Goal: Task Accomplishment & Management: Use online tool/utility

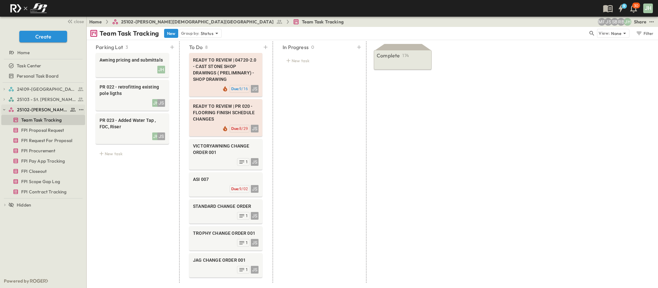
click at [1, 111] on button "button" at bounding box center [4, 110] width 6 height 6
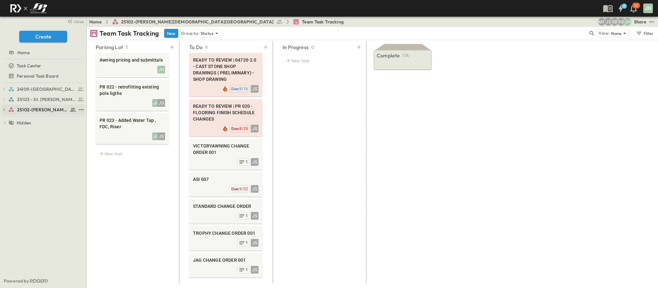
click at [14, 108] on div "25102-[PERSON_NAME][DEMOGRAPHIC_DATA][GEOGRAPHIC_DATA]" at bounding box center [42, 110] width 68 height 6
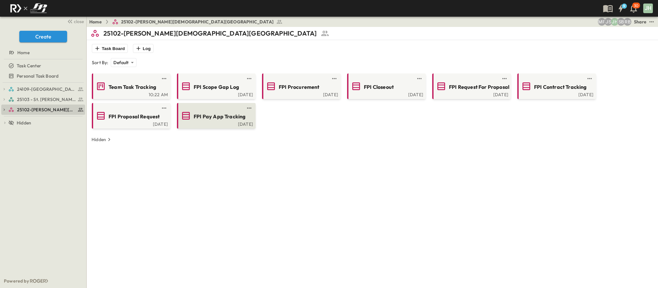
click at [221, 119] on span "FPI Pay App Tracking" at bounding box center [220, 116] width 52 height 7
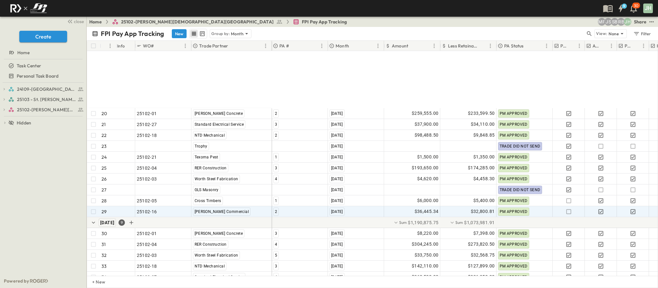
scroll to position [285, 0]
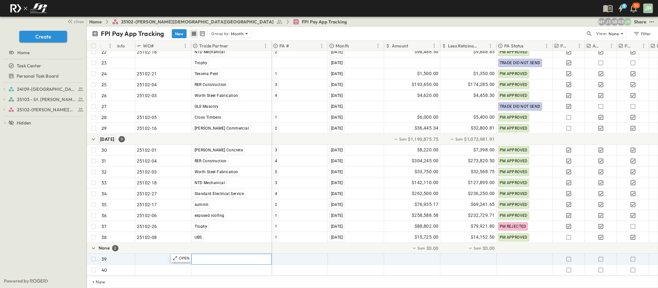
click at [209, 256] on span ""[PERSON_NAME] Excavating"" at bounding box center [224, 259] width 63 height 6
click at [330, 256] on span ""[DATE]"" at bounding box center [337, 259] width 17 height 6
type input "*********"
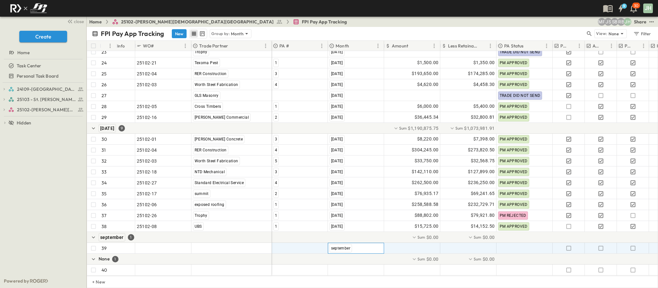
scroll to position [296, 0]
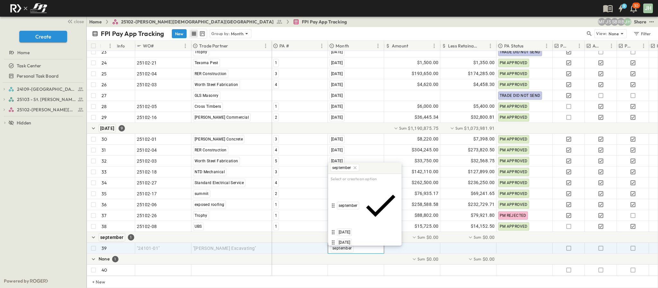
click at [355, 168] on icon at bounding box center [354, 167] width 3 height 3
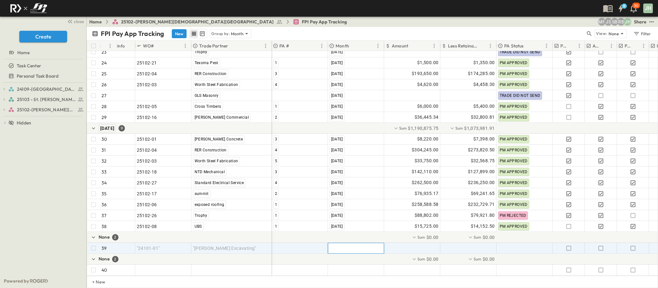
click at [351, 243] on div at bounding box center [355, 248] width 55 height 10
click at [350, 243] on div at bounding box center [355, 248] width 55 height 10
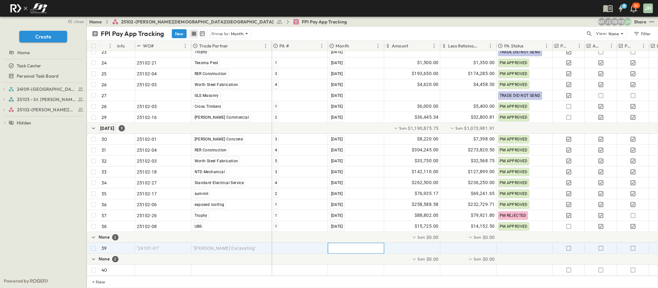
click at [350, 243] on div at bounding box center [355, 248] width 55 height 10
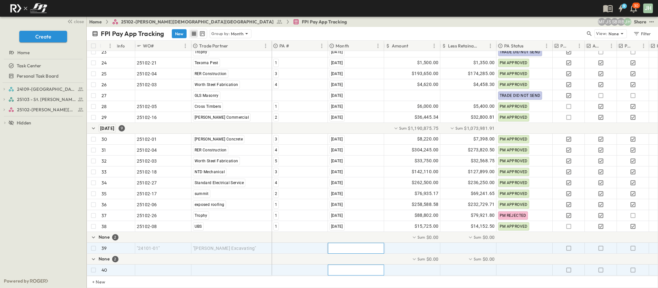
click at [352, 267] on div ""[DATE]"" at bounding box center [356, 270] width 56 height 10
click at [346, 245] on span ""[DATE]"" at bounding box center [337, 248] width 17 height 6
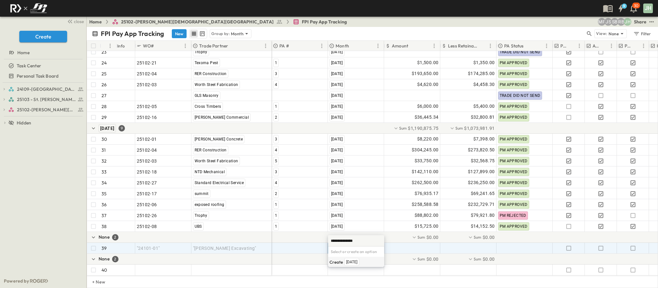
type input "**********"
click at [358, 262] on span "[DATE]" at bounding box center [352, 262] width 12 height 5
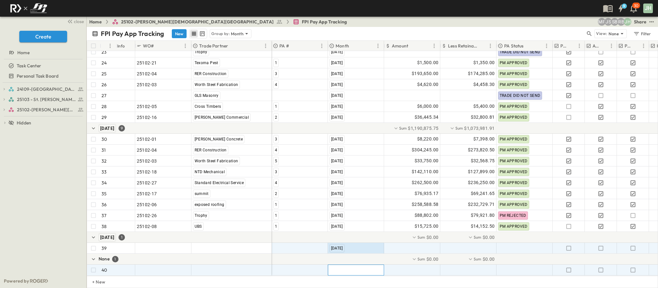
click at [346, 267] on span ""[DATE]"" at bounding box center [337, 270] width 17 height 6
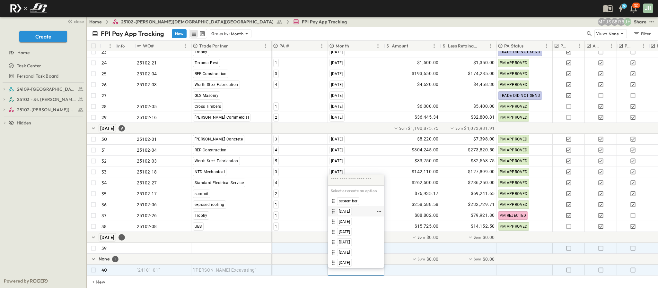
click at [350, 214] on span "[DATE]" at bounding box center [345, 211] width 12 height 5
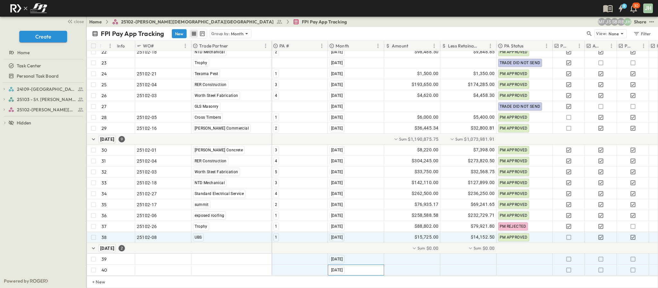
scroll to position [285, 0]
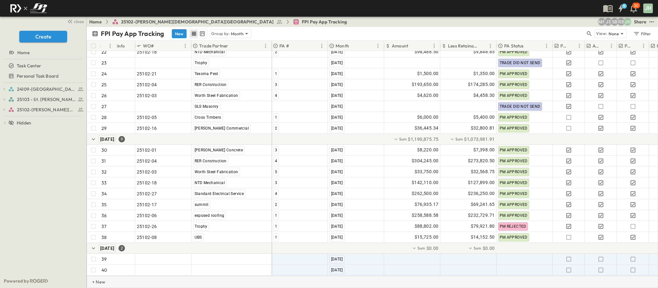
click at [96, 280] on p "+ New" at bounding box center [94, 282] width 4 height 6
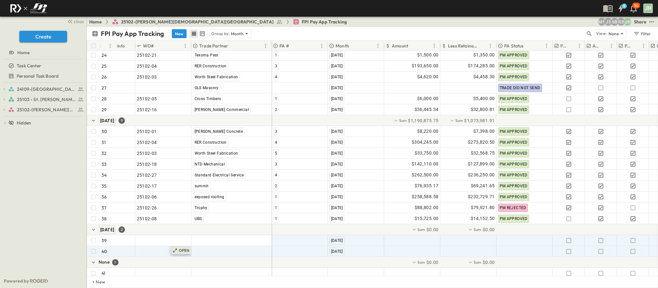
scroll to position [307, 0]
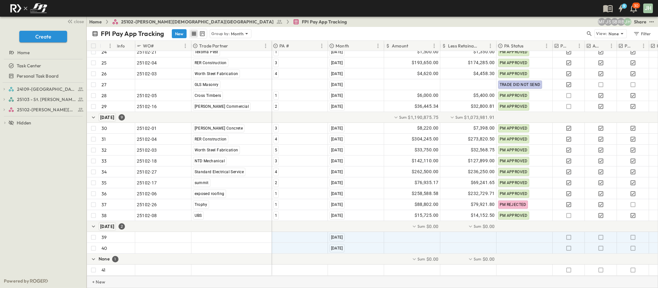
drag, startPoint x: 109, startPoint y: 285, endPoint x: 106, endPoint y: 281, distance: 4.6
click at [108, 284] on div "+ New" at bounding box center [372, 282] width 571 height 12
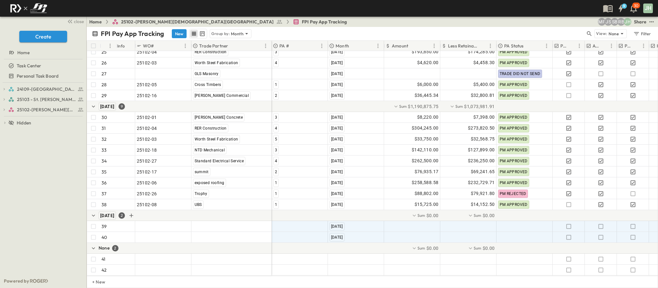
scroll to position [318, 0]
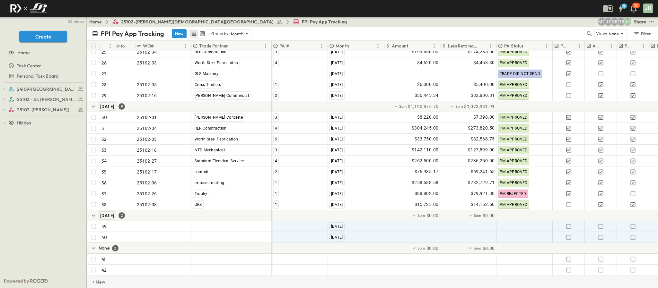
click at [96, 281] on p "+ New" at bounding box center [94, 282] width 4 height 6
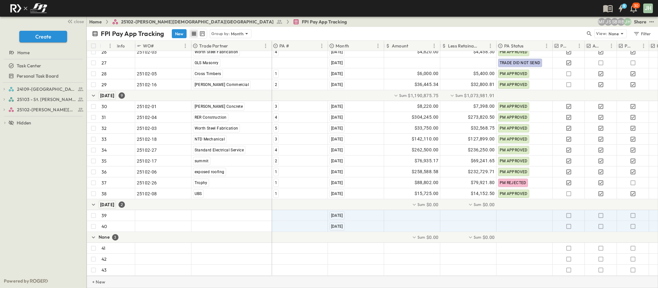
click at [96, 285] on p "+ New" at bounding box center [94, 282] width 4 height 6
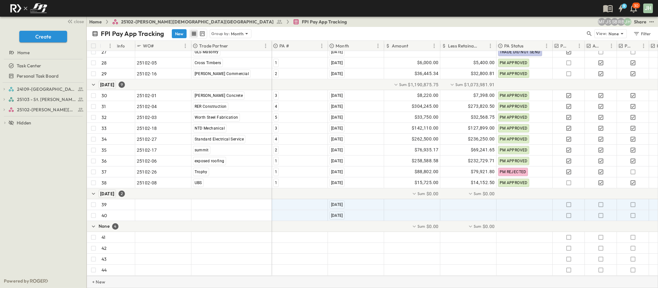
click at [94, 282] on p "+ New" at bounding box center [94, 282] width 4 height 6
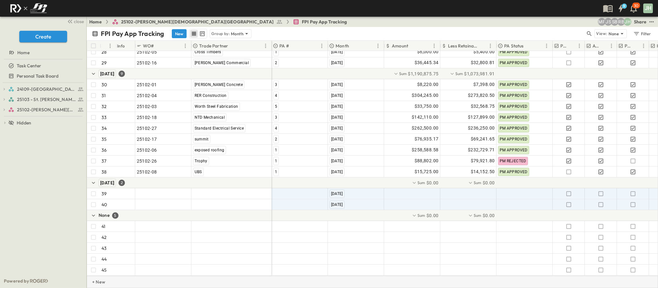
click at [102, 285] on div "+ New" at bounding box center [372, 282] width 571 height 12
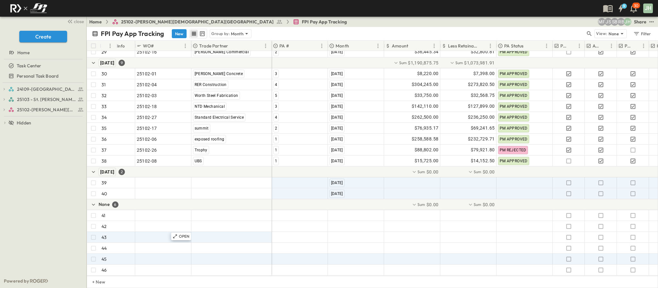
scroll to position [362, 0]
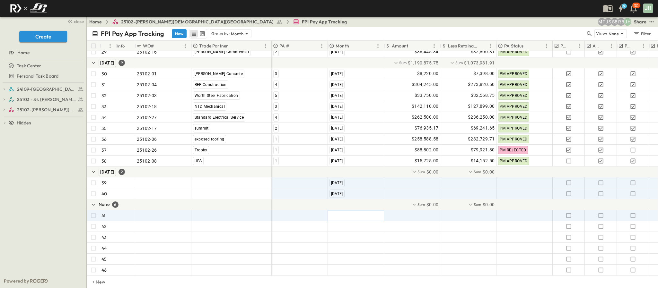
click at [340, 212] on div ""[DATE]"" at bounding box center [356, 216] width 56 height 10
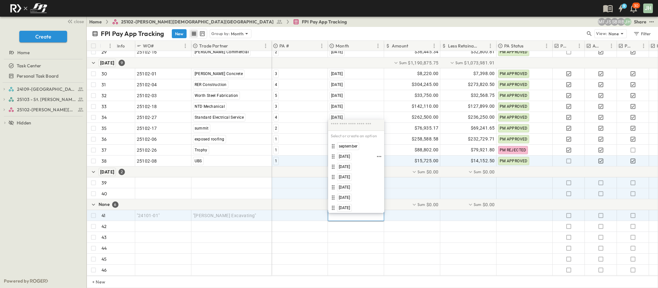
click at [350, 158] on span "[DATE]" at bounding box center [345, 156] width 12 height 5
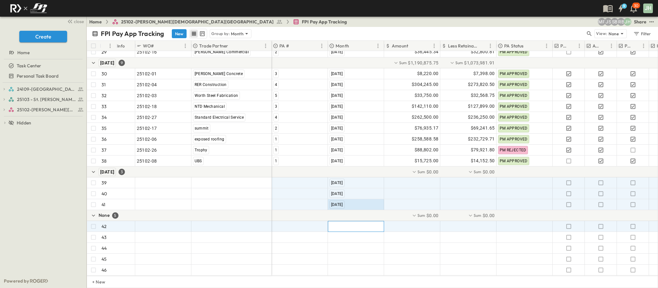
click at [345, 223] on span ""[DATE]"" at bounding box center [337, 226] width 17 height 6
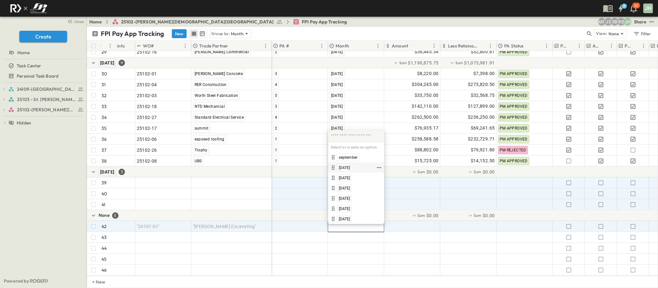
click at [350, 167] on span "[DATE]" at bounding box center [345, 167] width 12 height 5
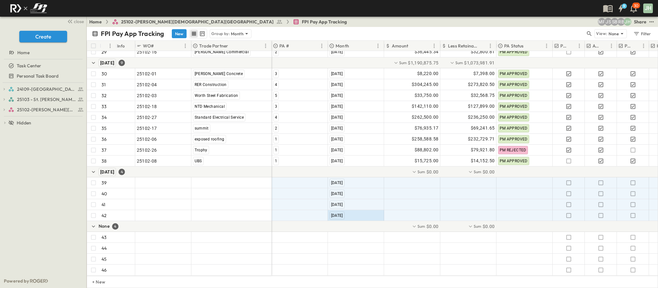
click at [354, 221] on div at bounding box center [526, 226] width 509 height 11
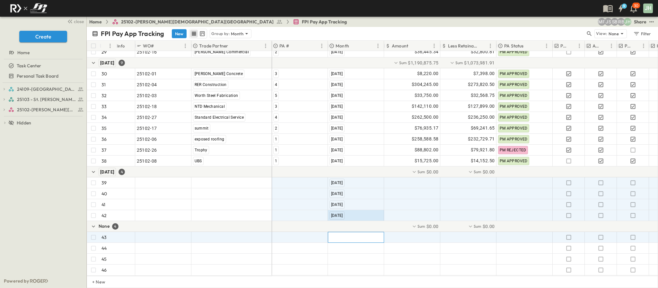
click at [354, 232] on div ""[DATE]"" at bounding box center [356, 237] width 56 height 10
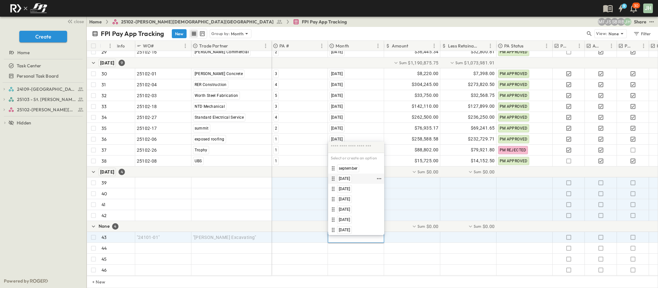
click at [350, 180] on span "[DATE]" at bounding box center [345, 178] width 12 height 5
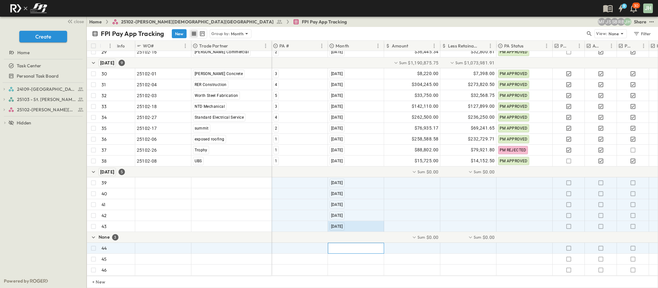
click at [346, 245] on span ""[DATE]"" at bounding box center [337, 248] width 17 height 6
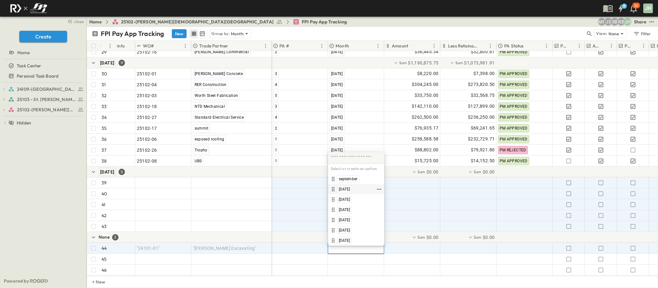
click at [350, 188] on span "[DATE]" at bounding box center [345, 189] width 12 height 5
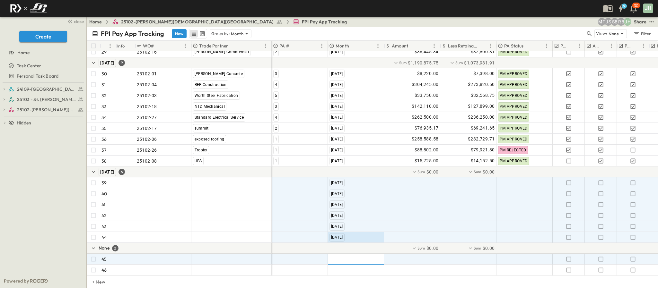
click at [354, 254] on div ""[DATE]"" at bounding box center [356, 259] width 56 height 10
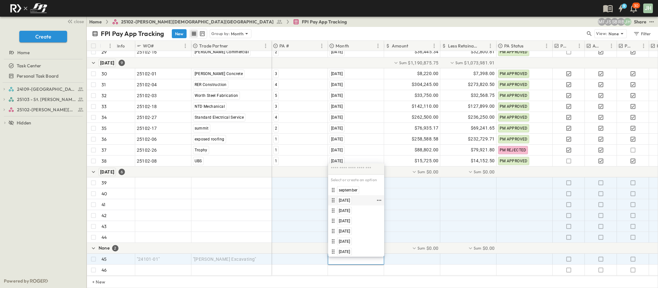
click at [349, 197] on div "[DATE]" at bounding box center [344, 201] width 15 height 8
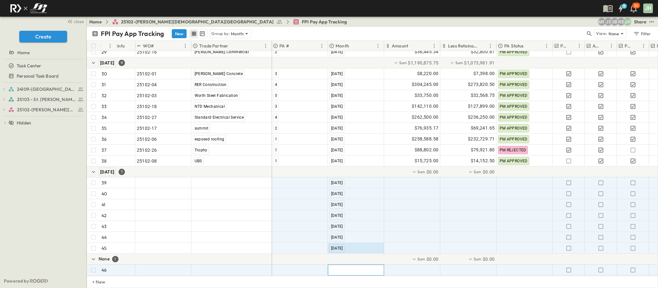
click at [346, 267] on span ""[DATE]"" at bounding box center [337, 270] width 17 height 6
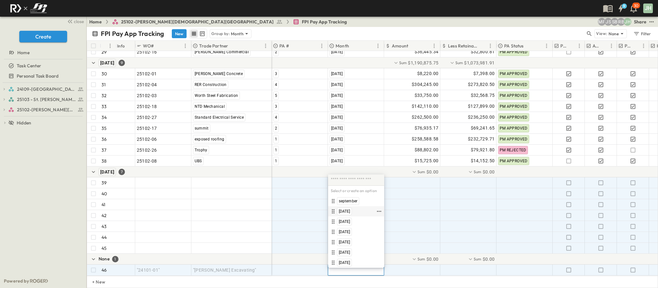
click at [350, 213] on span "[DATE]" at bounding box center [345, 211] width 12 height 5
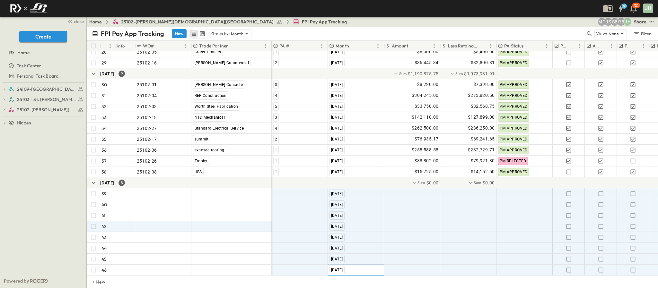
scroll to position [351, 0]
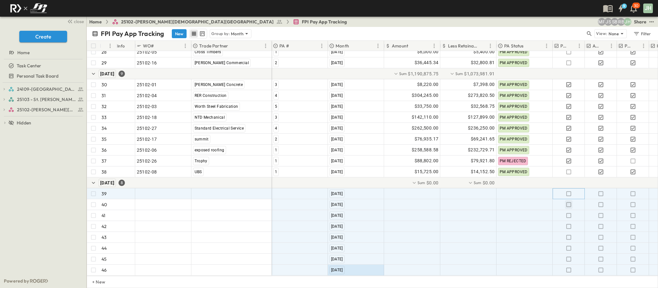
click at [569, 191] on icon "button" at bounding box center [568, 193] width 5 height 5
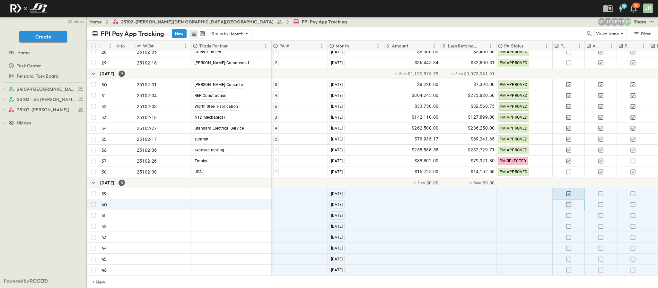
click at [571, 202] on icon "button" at bounding box center [568, 204] width 5 height 5
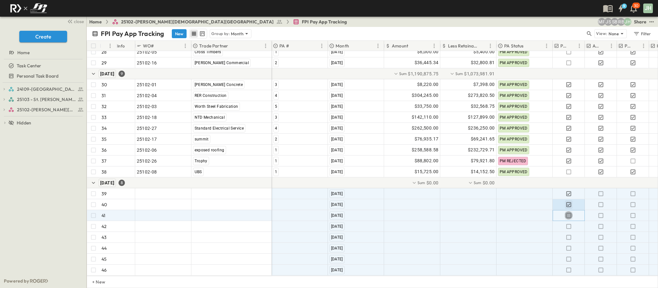
click at [569, 213] on icon "button" at bounding box center [568, 216] width 6 height 6
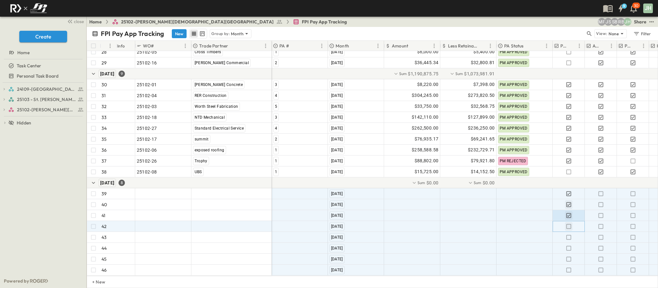
click at [569, 222] on button "button" at bounding box center [569, 226] width 8 height 9
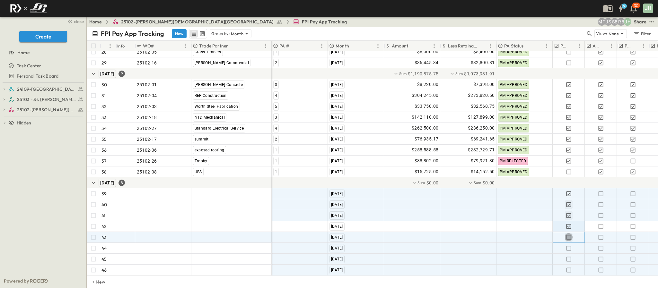
click at [570, 234] on icon "button" at bounding box center [568, 237] width 6 height 6
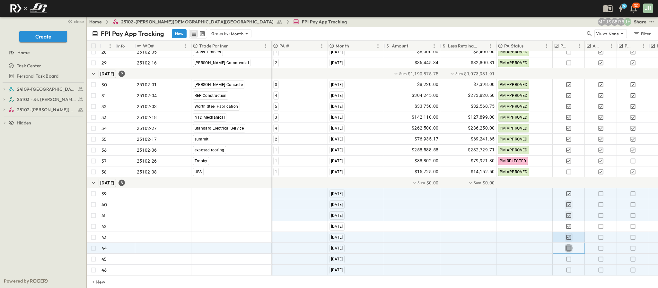
click at [568, 245] on icon "button" at bounding box center [568, 248] width 6 height 6
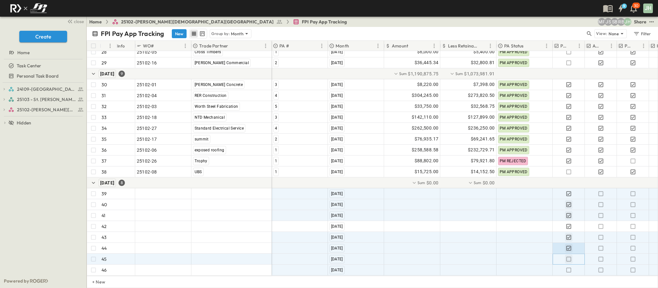
click at [569, 256] on icon "button" at bounding box center [568, 259] width 6 height 6
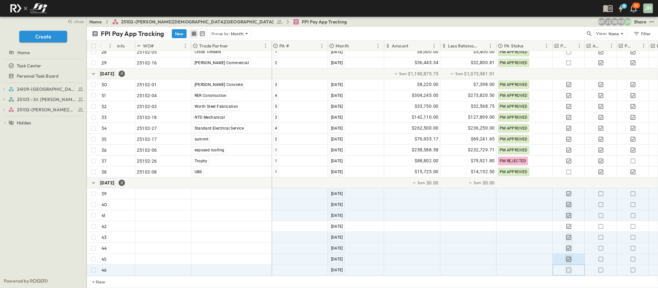
click at [569, 267] on icon "button" at bounding box center [568, 270] width 6 height 6
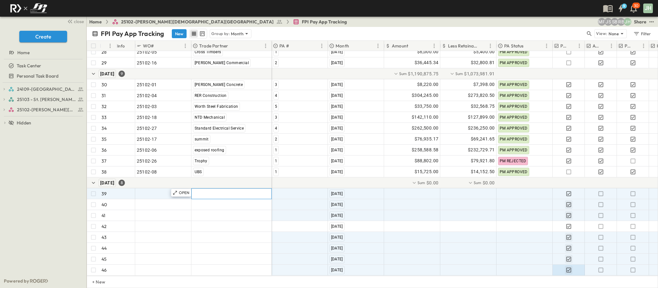
click at [224, 191] on span ""[PERSON_NAME] Excavating"" at bounding box center [224, 194] width 63 height 6
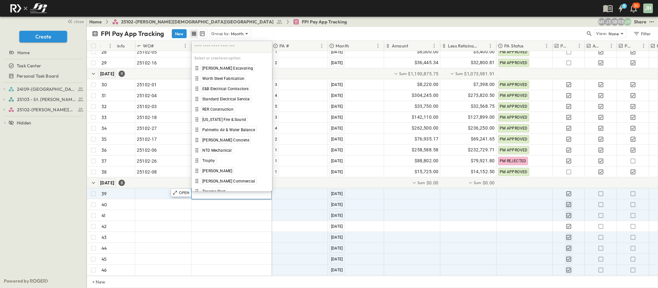
click at [224, 184] on div "[PERSON_NAME] Commercial" at bounding box center [229, 182] width 56 height 8
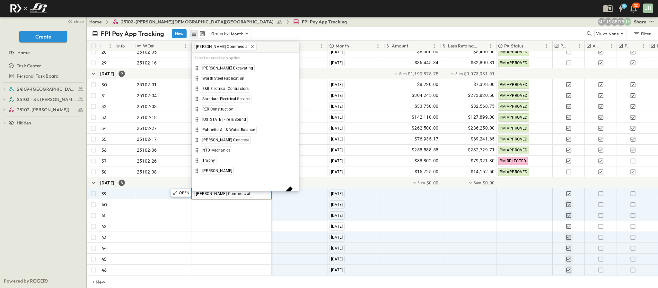
click at [242, 48] on body "9 30 JH close Create Home Task Center Personal Task Board 24109-St. [PERSON_NAM…" at bounding box center [329, 144] width 658 height 288
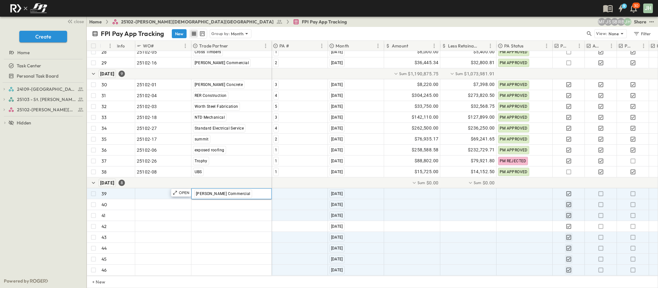
scroll to position [318, 0]
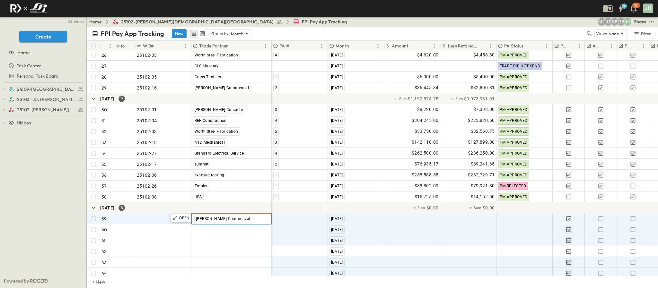
click at [253, 218] on div "[PERSON_NAME] Commercial" at bounding box center [231, 219] width 79 height 10
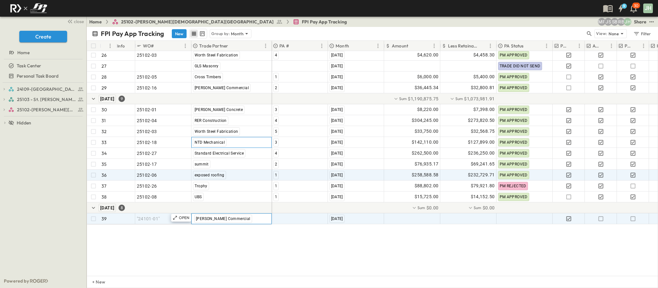
click at [253, 218] on div "18 OPEN 25102-04 RER Construction 19 OPEN 25102-16 [PERSON_NAME] Commercial [DA…" at bounding box center [179, 88] width 185 height 273
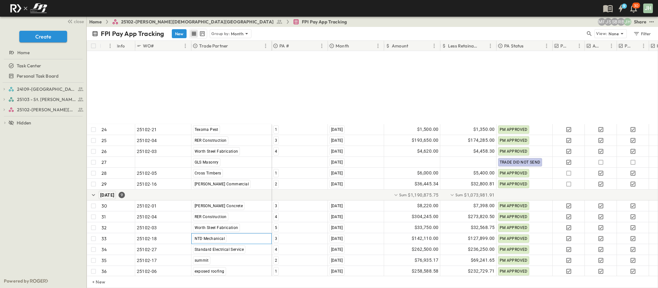
scroll to position [351, 0]
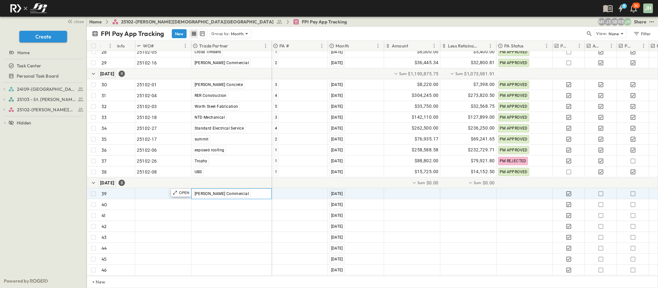
click at [240, 189] on div "[PERSON_NAME] Commercial" at bounding box center [232, 194] width 80 height 10
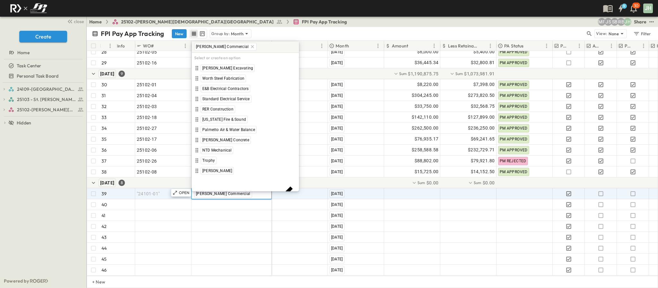
click at [250, 48] on icon at bounding box center [252, 46] width 5 height 5
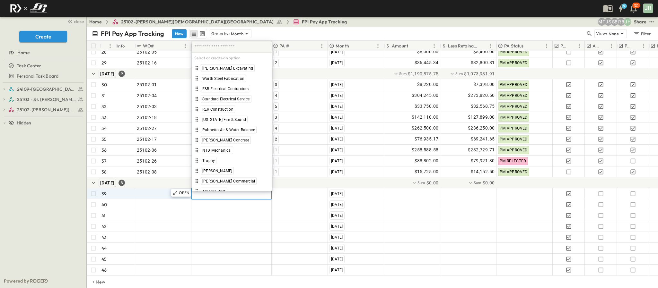
click at [217, 185] on div "[PERSON_NAME] Commercial" at bounding box center [232, 181] width 80 height 10
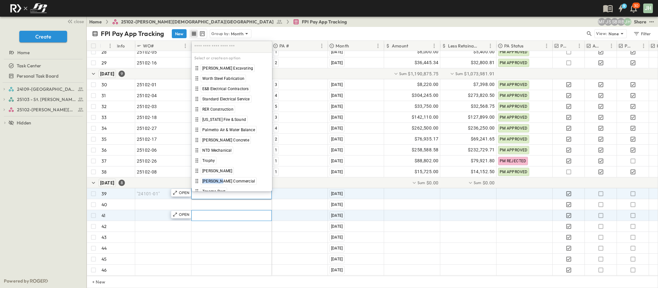
click at [230, 213] on span ""[PERSON_NAME] Excavating"" at bounding box center [224, 216] width 63 height 6
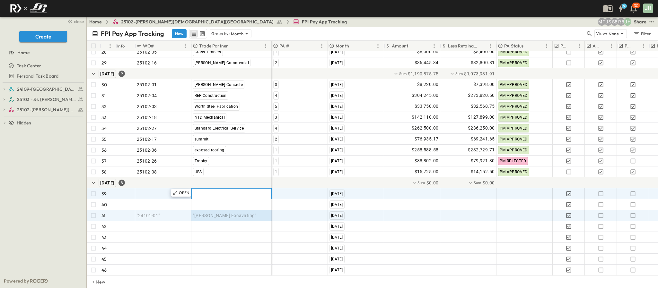
click at [234, 191] on span ""[PERSON_NAME] Excavating"" at bounding box center [224, 194] width 63 height 6
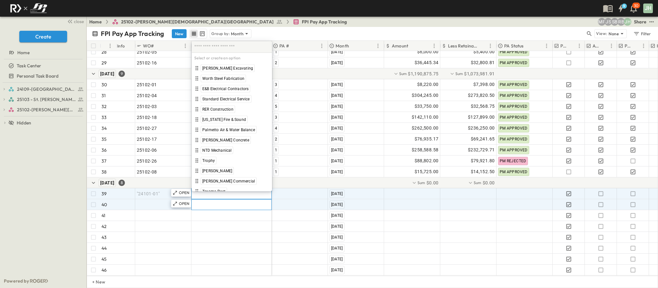
click at [234, 202] on span ""[PERSON_NAME] Excavating"" at bounding box center [224, 205] width 63 height 6
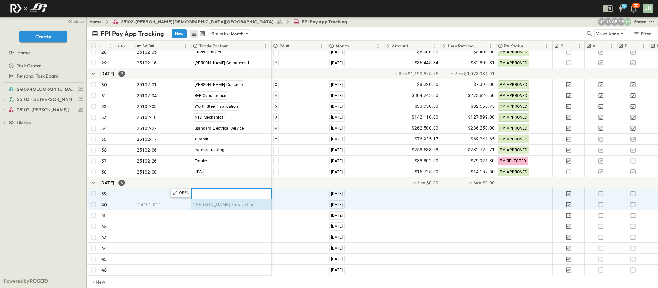
click at [233, 191] on span ""[PERSON_NAME] Excavating"" at bounding box center [224, 194] width 63 height 6
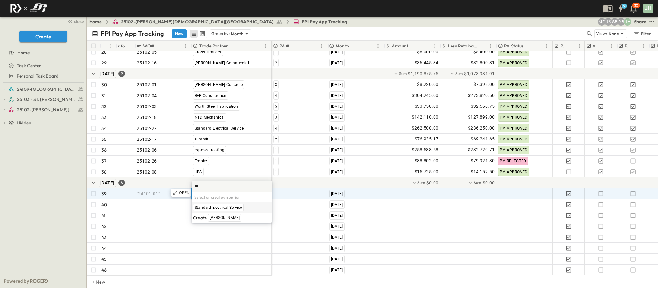
type input "****"
click at [229, 211] on div "Standard Electrical Service" at bounding box center [218, 208] width 51 height 8
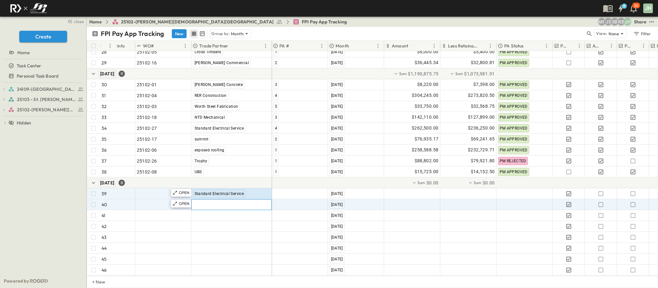
click at [221, 202] on span ""[PERSON_NAME] Excavating"" at bounding box center [224, 205] width 63 height 6
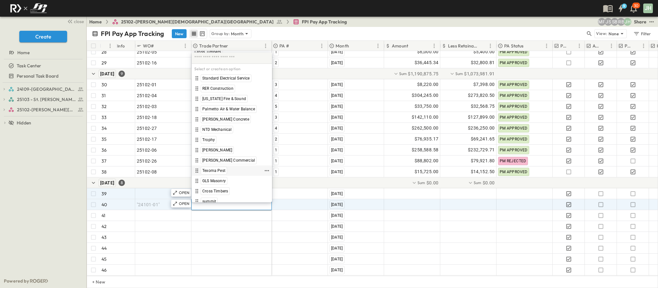
scroll to position [56, 0]
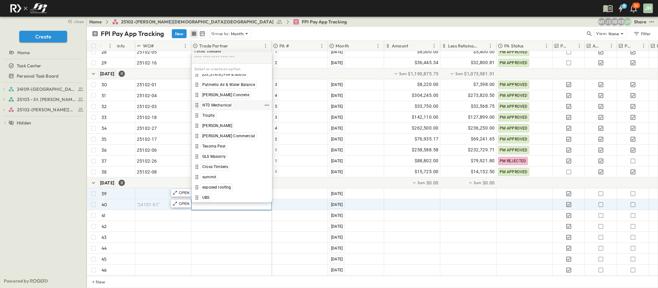
click at [221, 107] on span "NTD Mechanical" at bounding box center [216, 105] width 29 height 5
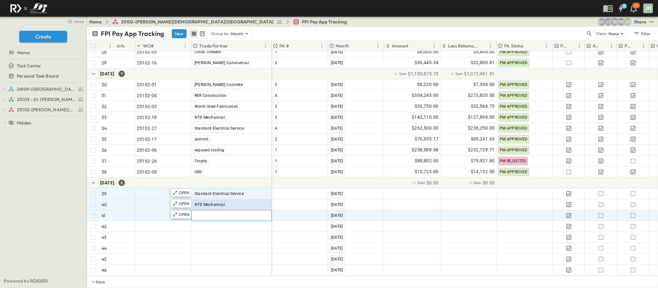
click at [229, 211] on div ""[PERSON_NAME] Excavating"" at bounding box center [232, 216] width 80 height 10
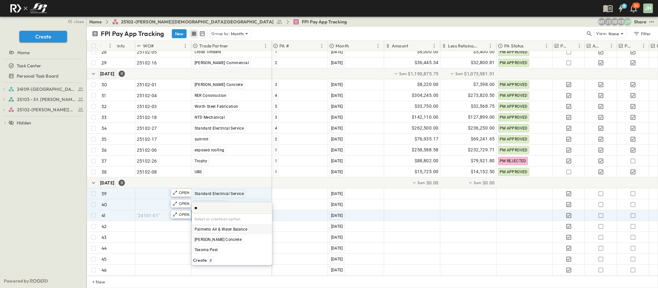
scroll to position [0, 0]
type input "**********"
click at [223, 228] on span "pride drywall" at bounding box center [221, 229] width 23 height 5
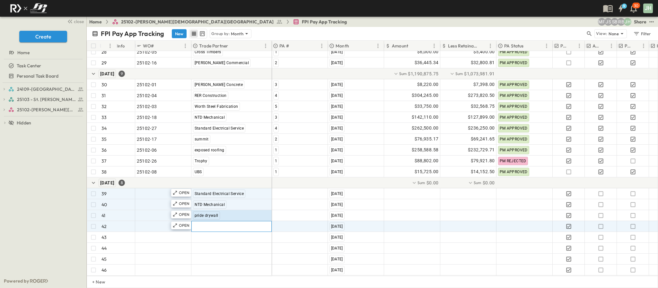
click at [217, 223] on span ""[PERSON_NAME] Excavating"" at bounding box center [224, 226] width 63 height 6
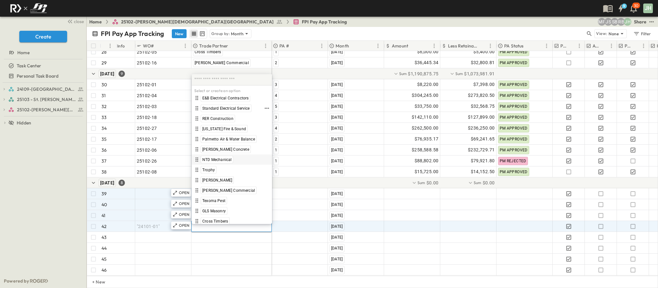
scroll to position [48, 0]
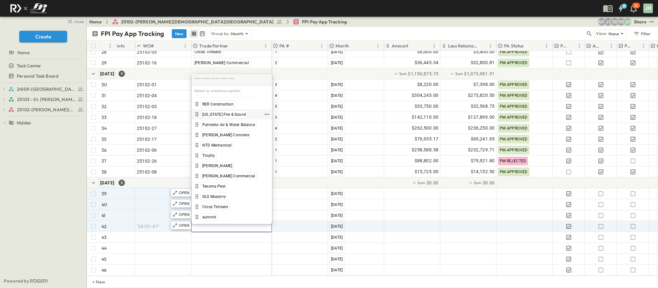
click at [226, 116] on span "[US_STATE] Fire & Sound" at bounding box center [224, 114] width 44 height 5
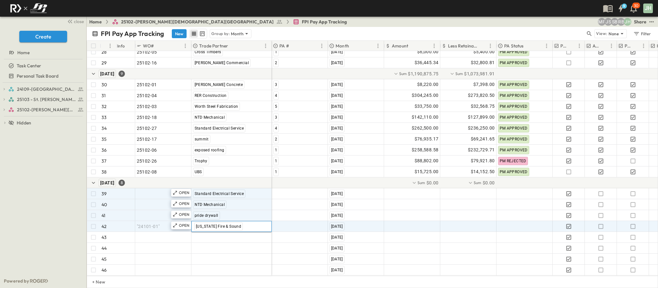
click at [239, 222] on div "[US_STATE] Fire & Sound" at bounding box center [231, 227] width 79 height 10
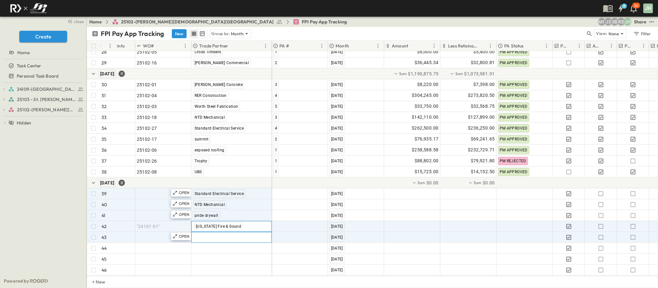
click at [214, 234] on span ""[PERSON_NAME] Excavating"" at bounding box center [224, 237] width 63 height 6
click at [223, 224] on span "[US_STATE] Fire & Sound" at bounding box center [217, 226] width 45 height 4
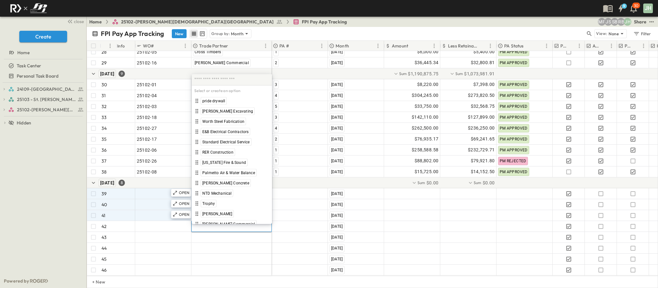
click at [224, 220] on div "Select or create an option pride drywall [PERSON_NAME] Excavating Worth Steel F…" at bounding box center [232, 149] width 80 height 150
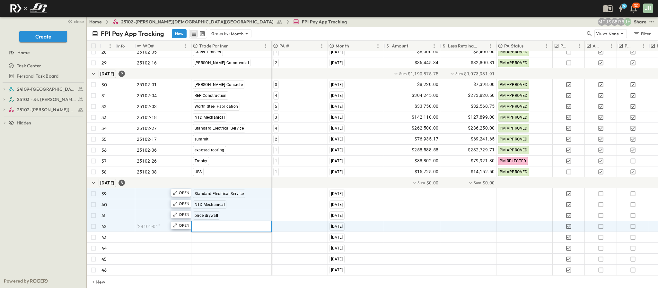
click at [224, 222] on div at bounding box center [231, 227] width 79 height 10
click at [220, 222] on div at bounding box center [231, 227] width 79 height 10
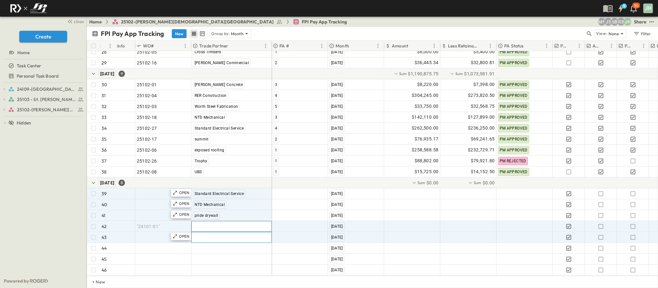
click at [227, 234] on span ""[PERSON_NAME] Excavating"" at bounding box center [224, 237] width 63 height 6
click at [225, 223] on span ""[PERSON_NAME] Excavating"" at bounding box center [224, 226] width 63 height 6
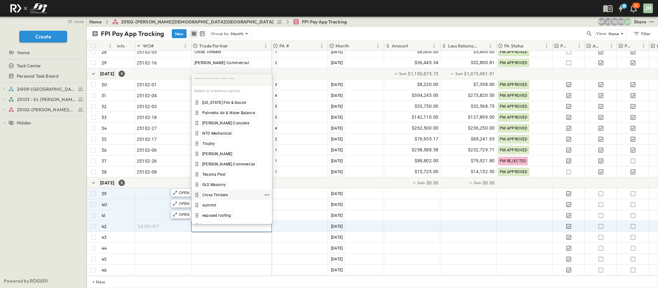
scroll to position [66, 0]
click at [216, 199] on div "summit" at bounding box center [209, 199] width 17 height 8
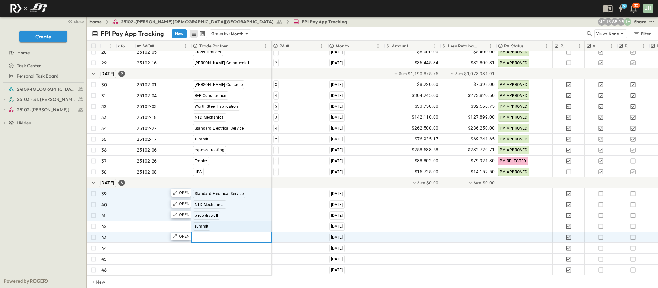
click at [209, 234] on span ""[PERSON_NAME] Excavating"" at bounding box center [224, 237] width 63 height 6
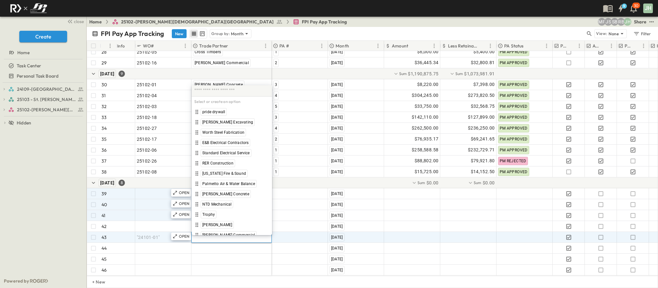
click at [208, 231] on div "Select or create an option pride drywall [PERSON_NAME] Excavating Worth Steel F…" at bounding box center [232, 160] width 80 height 150
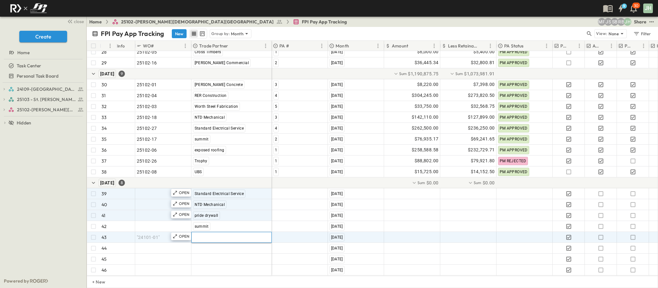
click at [214, 232] on div at bounding box center [231, 237] width 79 height 10
click at [217, 232] on div at bounding box center [231, 237] width 79 height 10
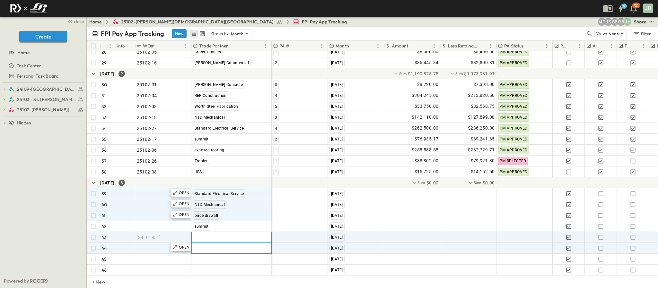
click at [230, 245] on span ""[PERSON_NAME] Excavating"" at bounding box center [224, 248] width 63 height 6
click at [228, 234] on span ""[PERSON_NAME] Excavating"" at bounding box center [224, 237] width 63 height 6
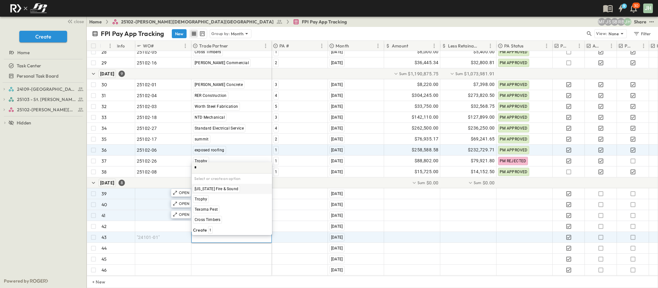
scroll to position [0, 0]
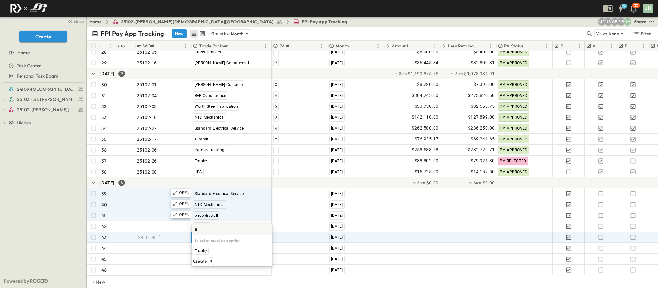
type input "*"
type input "*****"
click at [211, 246] on div "Create [PERSON_NAME]" at bounding box center [232, 251] width 80 height 10
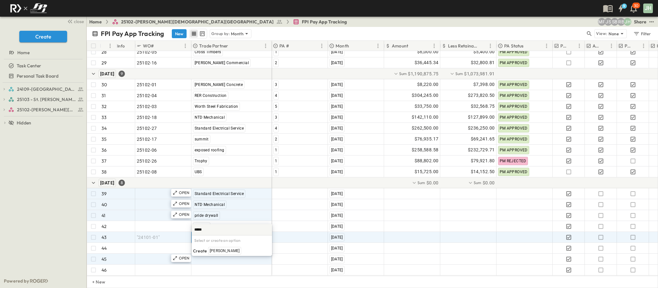
click at [213, 248] on div "[PERSON_NAME]" at bounding box center [224, 251] width 33 height 8
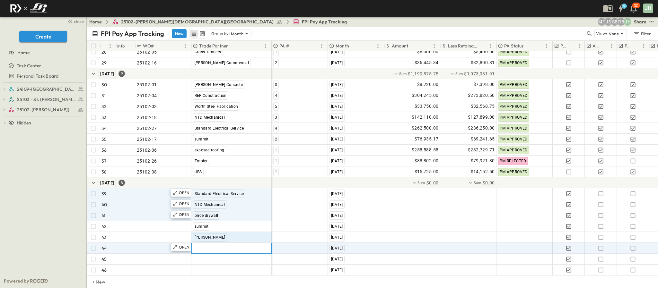
click at [208, 245] on span ""[PERSON_NAME] Excavating"" at bounding box center [224, 248] width 63 height 6
type input "*****"
click at [215, 261] on span "bauvi" at bounding box center [215, 262] width 10 height 5
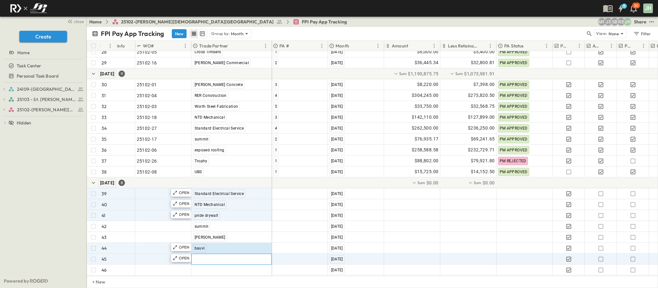
click at [215, 256] on span ""[PERSON_NAME] Excavating"" at bounding box center [224, 259] width 63 height 6
type input "***"
click at [214, 243] on span "[PERSON_NAME] Concrete" at bounding box center [218, 241] width 47 height 5
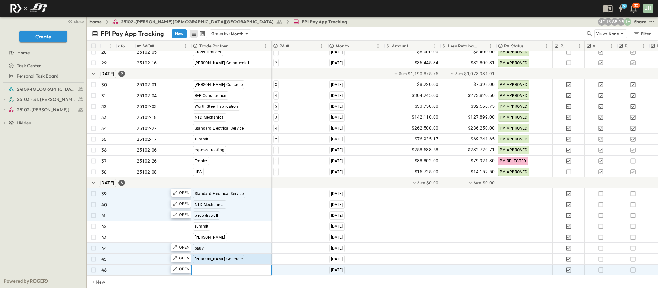
click at [221, 267] on span ""[PERSON_NAME] Excavating"" at bounding box center [224, 270] width 63 height 6
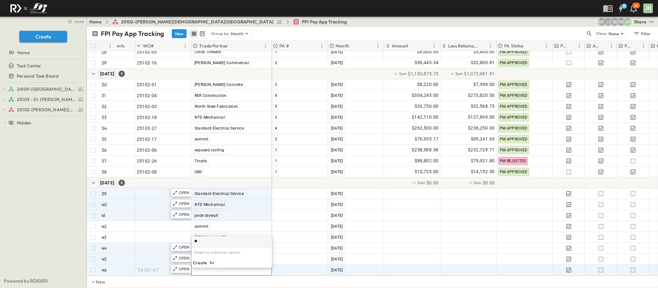
type input "*"
type input "***"
click at [221, 263] on div "Create BFS" at bounding box center [232, 263] width 78 height 8
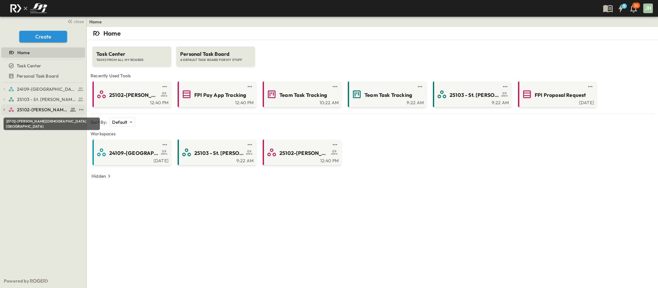
click at [41, 109] on span "25102-[PERSON_NAME][DEMOGRAPHIC_DATA][GEOGRAPHIC_DATA]" at bounding box center [42, 110] width 51 height 6
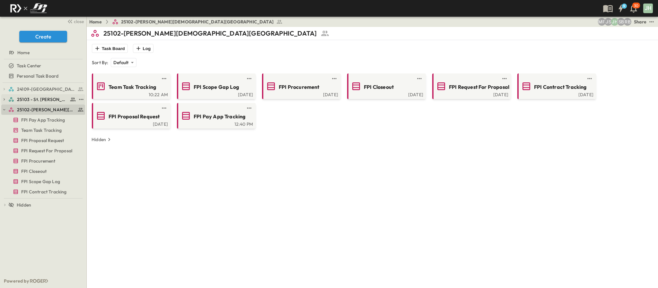
click at [40, 102] on span "25103 - St. [PERSON_NAME] Phase 2" at bounding box center [42, 99] width 51 height 6
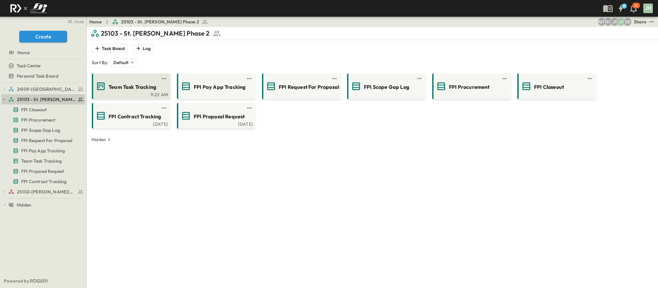
click at [118, 97] on div "Team Task Tracking 9:22 AM" at bounding box center [131, 87] width 79 height 26
click at [130, 88] on span "Team Task Tracking" at bounding box center [133, 86] width 48 height 7
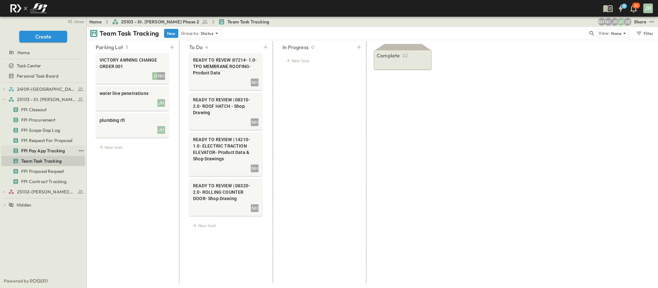
click at [38, 151] on span "FPI Pay App Tracking" at bounding box center [43, 151] width 44 height 6
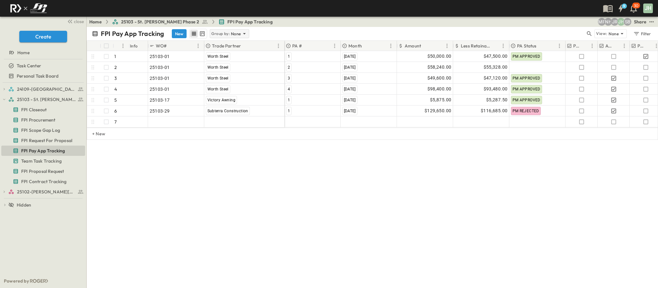
click at [223, 32] on p "Group by:" at bounding box center [220, 34] width 18 height 6
click at [225, 68] on div "Month" at bounding box center [229, 70] width 39 height 9
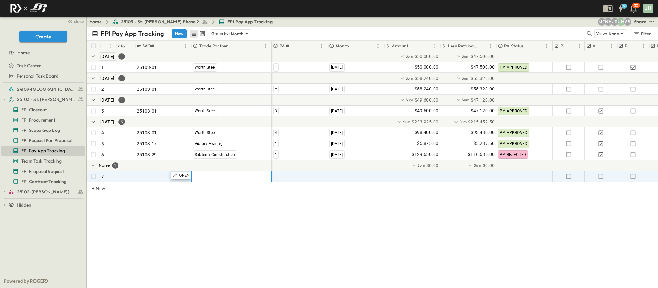
click at [213, 178] on span ""[PERSON_NAME] Excavating"" at bounding box center [224, 176] width 63 height 6
type input "**********"
click at [235, 196] on span "[PERSON_NAME] Concrete" at bounding box center [233, 198] width 47 height 5
click at [340, 178] on span ""[DATE]"" at bounding box center [337, 176] width 17 height 6
type input "**********"
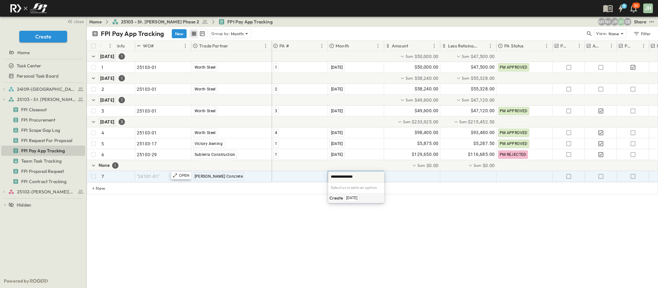
click at [356, 200] on span "September 2025" at bounding box center [352, 198] width 12 height 5
click at [420, 223] on div "FPI Pay App Tracking New Group by: Month View: None Filter # Info WO# Trade Par…" at bounding box center [372, 157] width 571 height 261
click at [567, 178] on icon "button" at bounding box center [568, 176] width 6 height 6
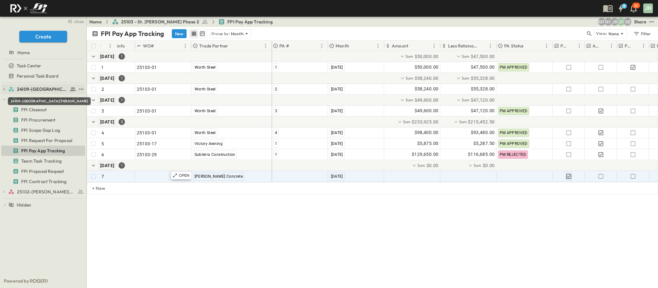
click at [33, 89] on span "24109-[GEOGRAPHIC_DATA][PERSON_NAME]" at bounding box center [42, 89] width 51 height 6
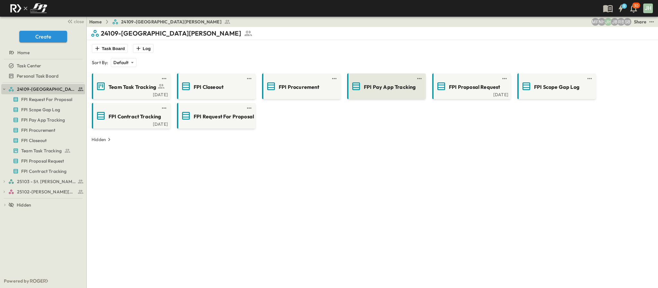
click at [389, 95] on div at bounding box center [385, 94] width 75 height 5
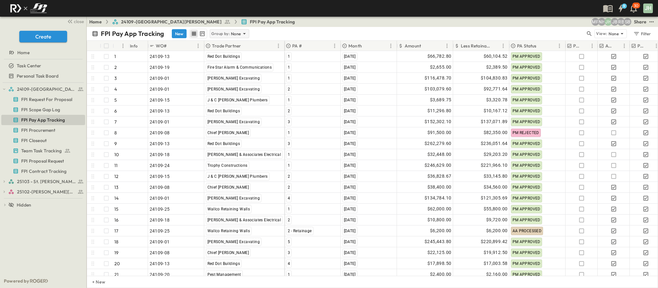
click at [241, 33] on icon at bounding box center [244, 34] width 6 height 6
click at [226, 70] on div "Month" at bounding box center [229, 70] width 39 height 9
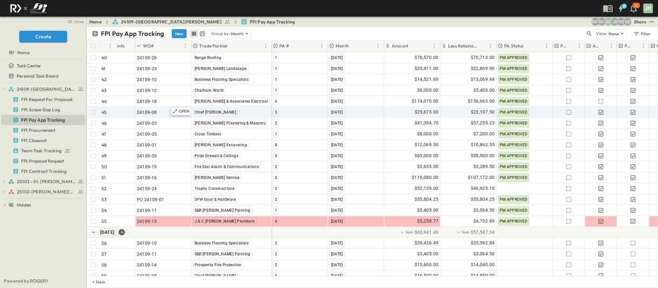
scroll to position [547, 0]
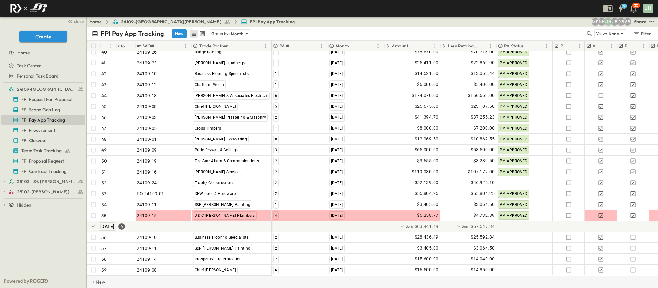
click at [96, 280] on p "+ New" at bounding box center [94, 282] width 4 height 6
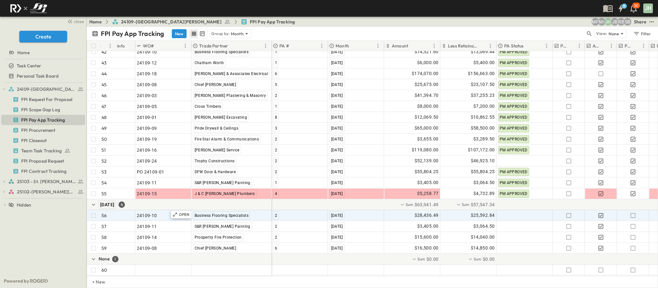
scroll to position [569, 0]
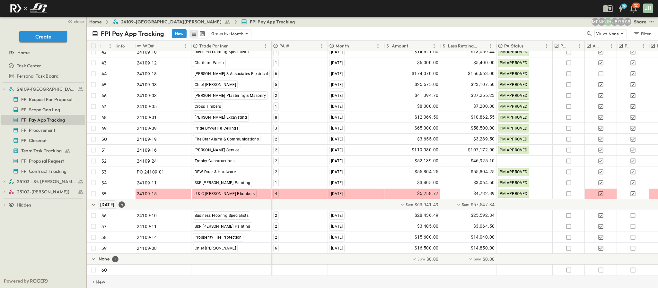
click at [96, 283] on p "+ New" at bounding box center [94, 282] width 4 height 6
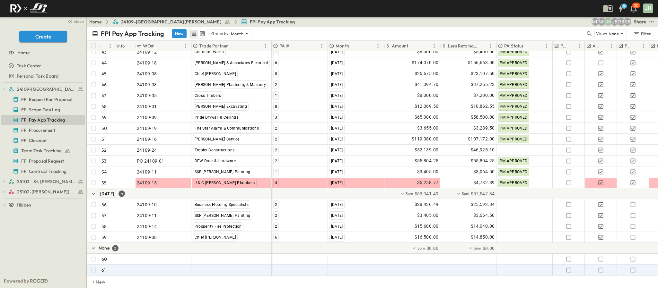
scroll to position [580, 0]
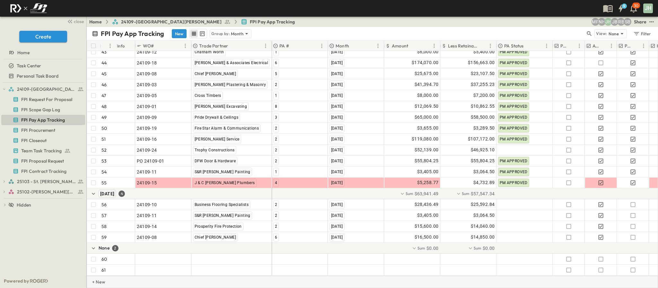
click at [107, 279] on div "+ New" at bounding box center [372, 282] width 571 height 12
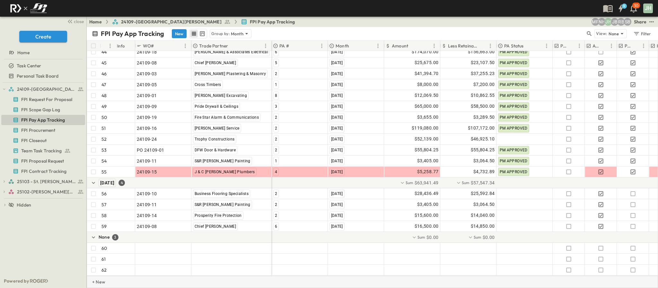
click at [113, 280] on div "+ New" at bounding box center [372, 282] width 571 height 12
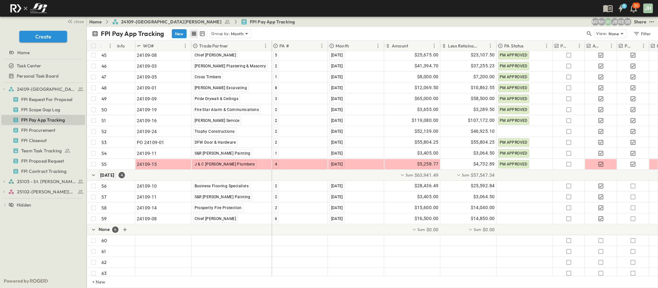
scroll to position [602, 0]
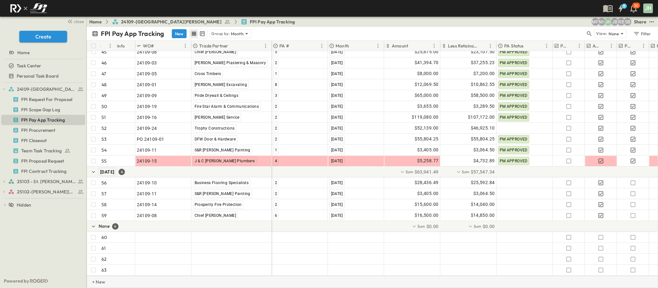
click at [96, 282] on p "+ New" at bounding box center [94, 282] width 4 height 6
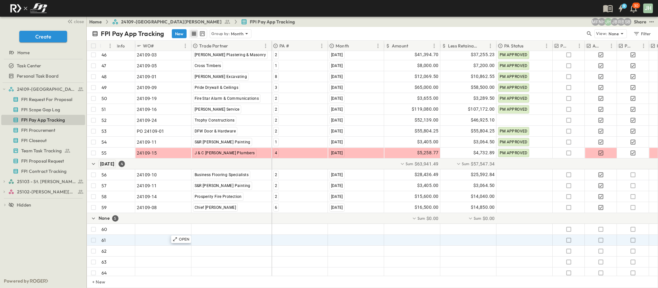
scroll to position [613, 0]
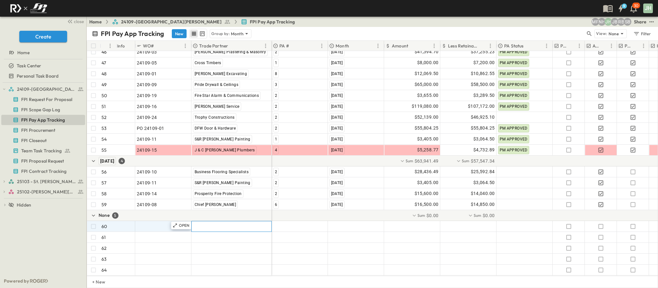
click at [206, 223] on span ""[PERSON_NAME] Excavating"" at bounding box center [224, 226] width 63 height 6
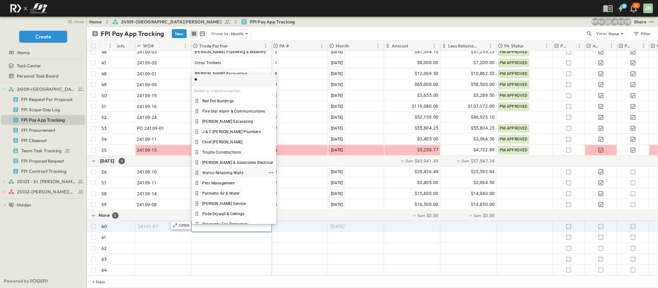
type input "***"
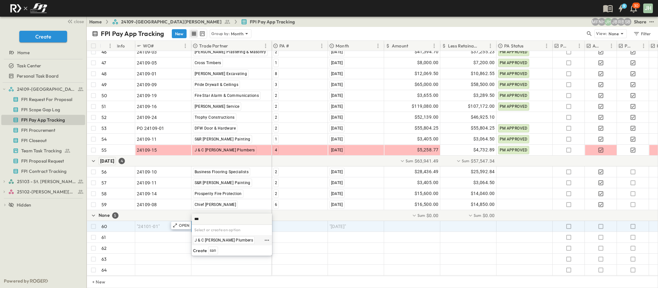
click at [220, 239] on span "J & C Sandoval Plumbers" at bounding box center [224, 240] width 58 height 5
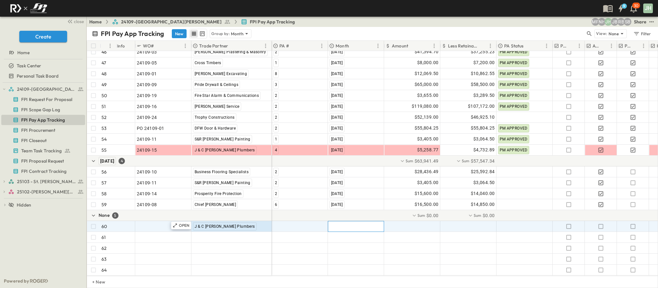
click at [341, 223] on span ""[DATE]"" at bounding box center [337, 226] width 17 height 6
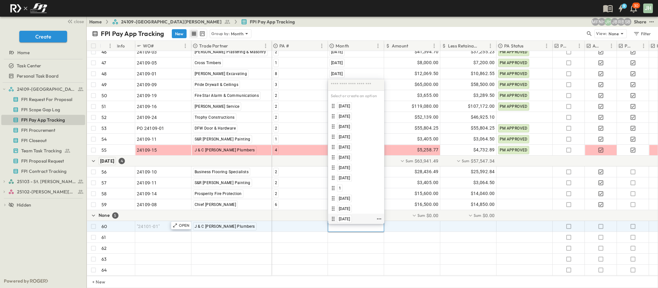
click at [350, 222] on span "September 2025" at bounding box center [345, 219] width 12 height 5
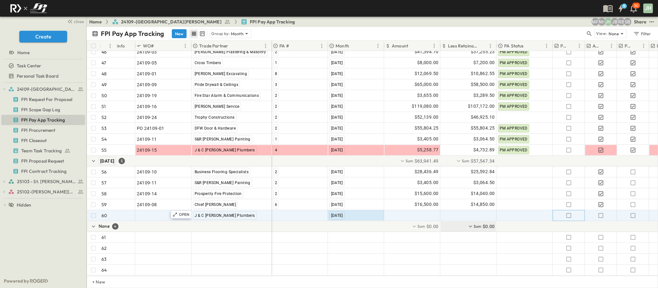
drag, startPoint x: 570, startPoint y: 207, endPoint x: 486, endPoint y: 221, distance: 85.2
click at [569, 213] on icon "button" at bounding box center [568, 216] width 6 height 6
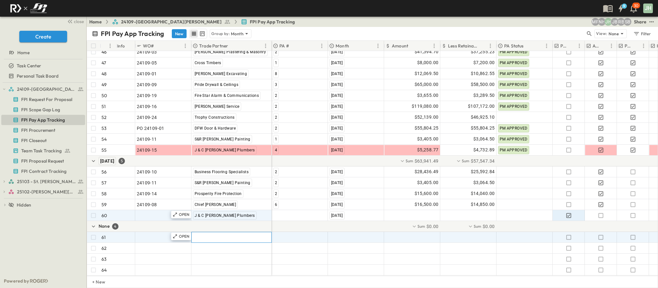
click at [223, 234] on span ""[PERSON_NAME] Excavating"" at bounding box center [224, 237] width 63 height 6
type input "***"
click at [221, 249] on div "Chapa Service" at bounding box center [216, 251] width 47 height 8
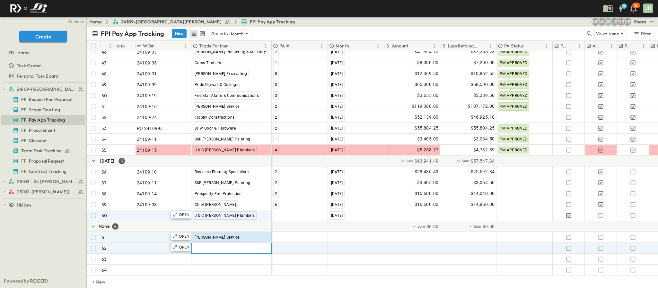
click at [219, 245] on span ""[PERSON_NAME] Excavating"" at bounding box center [224, 248] width 63 height 6
type input "*****"
click at [231, 263] on span "Pride Drywall & Ceilings" at bounding box center [216, 262] width 42 height 5
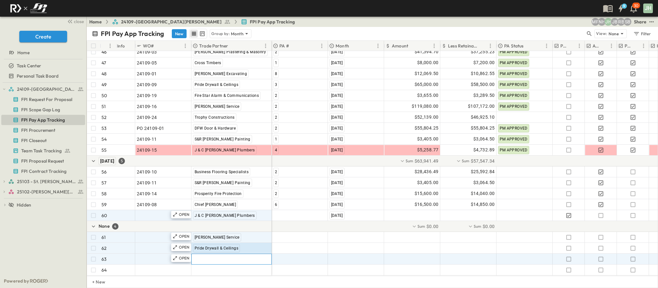
click at [231, 256] on span ""[PERSON_NAME] Excavating"" at bounding box center [224, 259] width 63 height 6
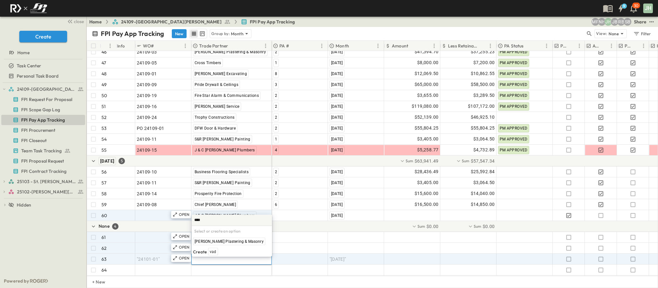
type input "*****"
click at [230, 242] on span "Vaden Plastering & Masonry" at bounding box center [229, 241] width 69 height 5
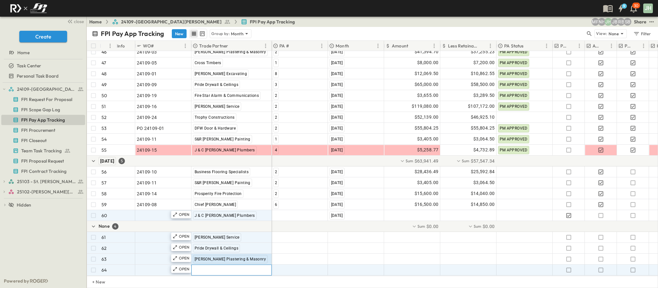
click at [206, 267] on span ""[PERSON_NAME] Excavating"" at bounding box center [224, 270] width 63 height 6
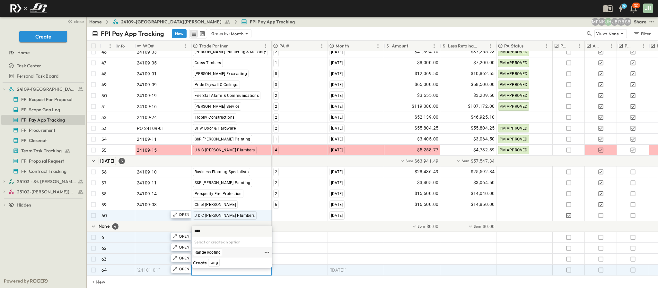
type input "****"
click at [225, 254] on div "Range Roofing" at bounding box center [228, 253] width 70 height 8
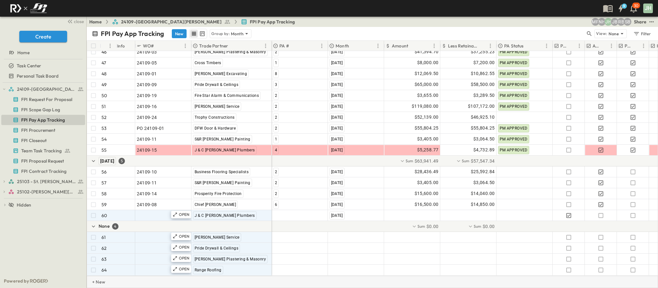
click at [101, 279] on div "+ New" at bounding box center [94, 282] width 14 height 12
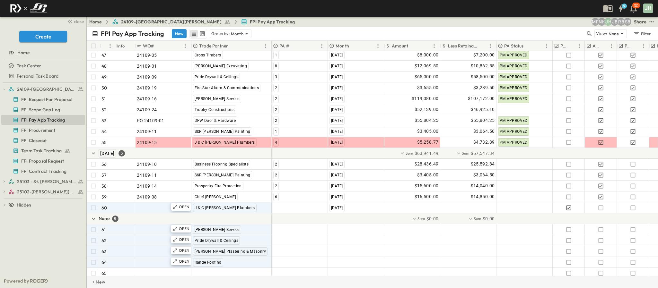
click at [96, 283] on p "+ New" at bounding box center [94, 282] width 4 height 6
click at [96, 282] on p "+ New" at bounding box center [94, 282] width 4 height 6
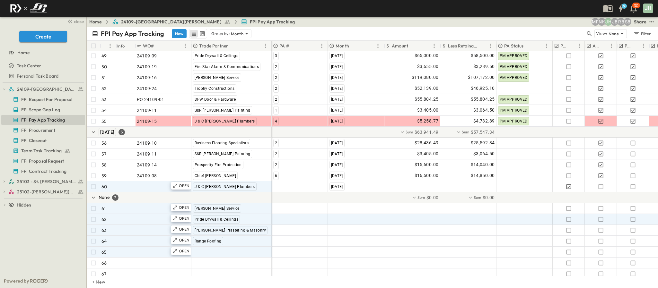
scroll to position [645, 0]
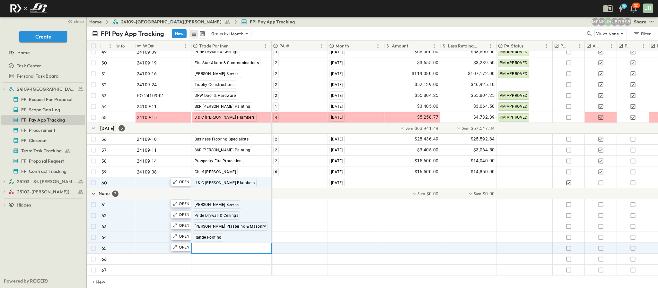
click at [206, 245] on span ""[PERSON_NAME] Excavating"" at bounding box center [224, 248] width 63 height 6
type input "***"
click at [245, 264] on span "Gentry & Associates Electrical" at bounding box center [230, 262] width 71 height 5
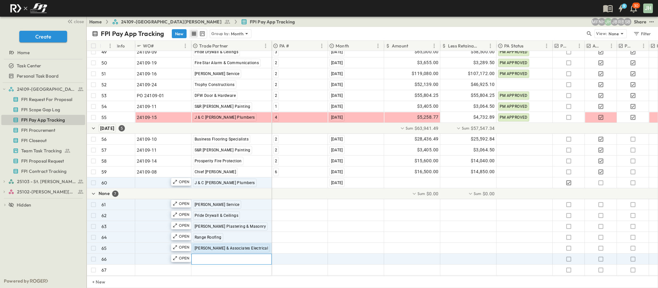
click at [206, 256] on span ""[PERSON_NAME] Excavating"" at bounding box center [224, 259] width 63 height 6
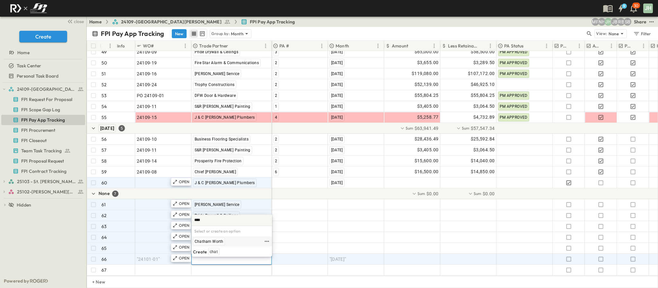
type input "****"
click at [213, 237] on div "Chatham Worth" at bounding box center [232, 242] width 80 height 10
click at [210, 238] on div "Chatham Worth" at bounding box center [209, 242] width 32 height 8
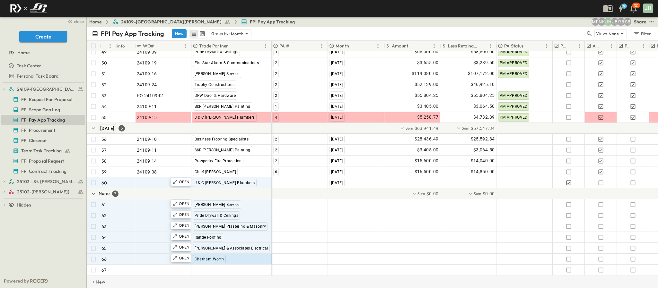
click at [113, 279] on div "+ New" at bounding box center [372, 282] width 571 height 12
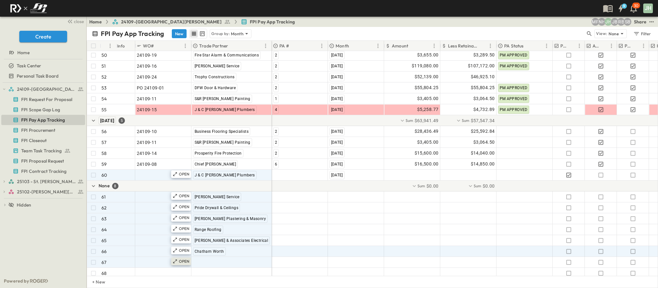
scroll to position [656, 0]
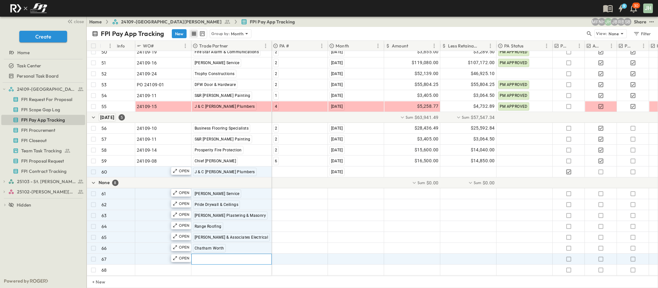
click at [218, 256] on div ""[PERSON_NAME] Excavating"" at bounding box center [232, 259] width 80 height 10
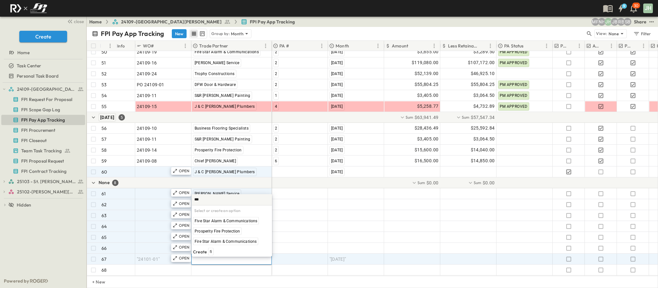
type input "****"
click at [217, 240] on span "Fire Star Alarm & Communications" at bounding box center [226, 241] width 62 height 5
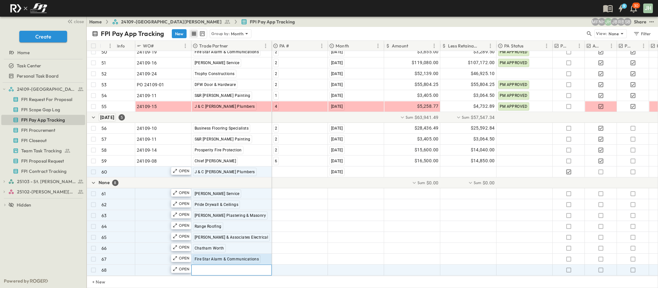
click at [222, 267] on span ""[PERSON_NAME] Excavating"" at bounding box center [224, 270] width 63 height 6
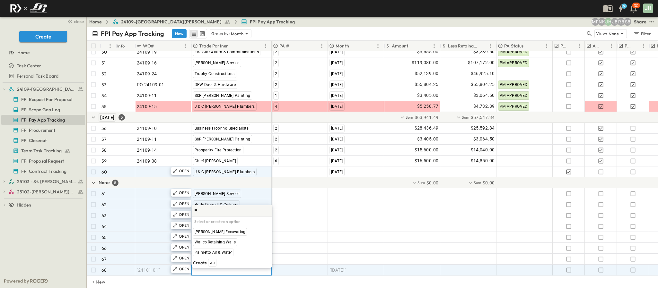
type input "***"
click at [207, 255] on span "[PERSON_NAME] Excavating" at bounding box center [220, 252] width 51 height 5
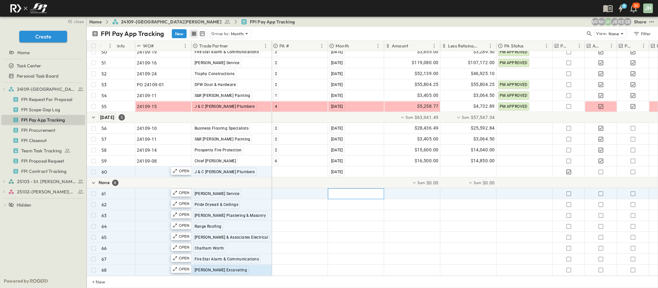
click at [342, 191] on span ""[DATE]"" at bounding box center [337, 194] width 17 height 6
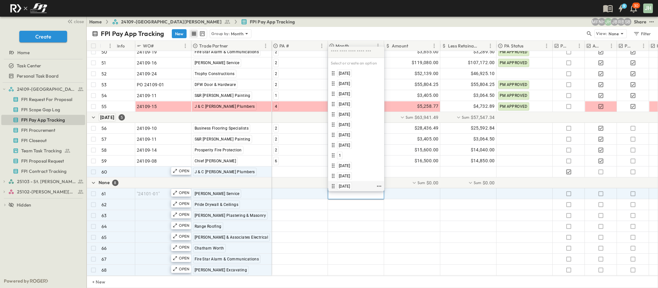
click at [350, 184] on span "September 2025" at bounding box center [345, 186] width 12 height 5
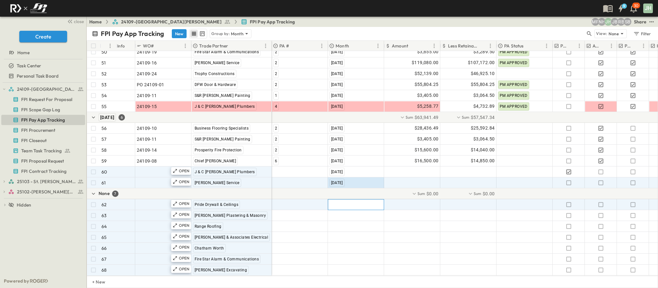
click at [345, 202] on span ""[DATE]"" at bounding box center [337, 205] width 17 height 6
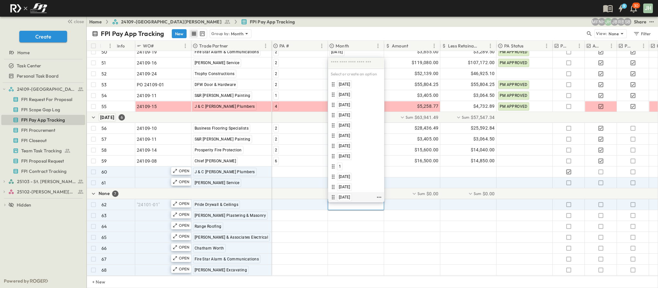
click at [350, 198] on span "September 2025" at bounding box center [345, 197] width 12 height 5
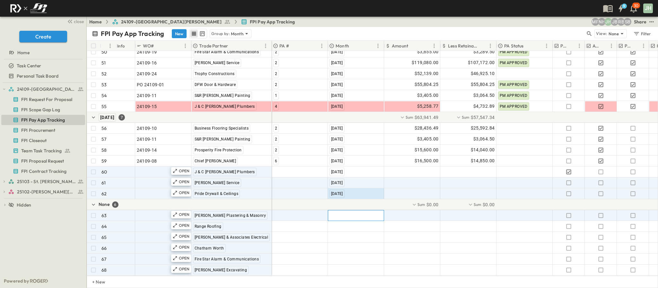
click at [346, 213] on span ""[DATE]"" at bounding box center [337, 216] width 17 height 6
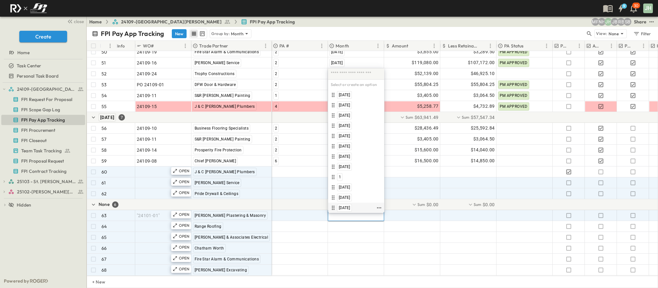
click at [354, 204] on div "September 2025" at bounding box center [356, 208] width 56 height 10
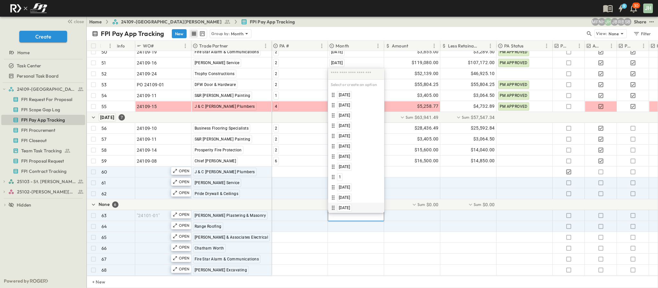
click at [350, 206] on span "September 2025" at bounding box center [345, 208] width 12 height 5
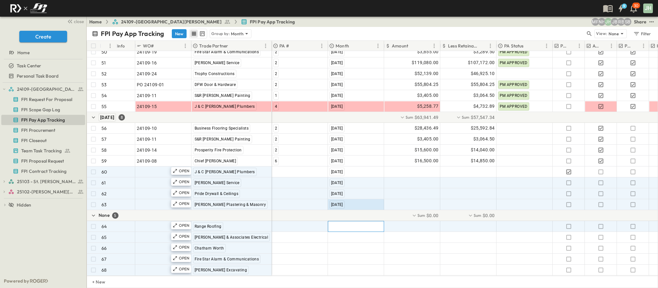
click at [346, 223] on span ""[DATE]"" at bounding box center [337, 226] width 17 height 6
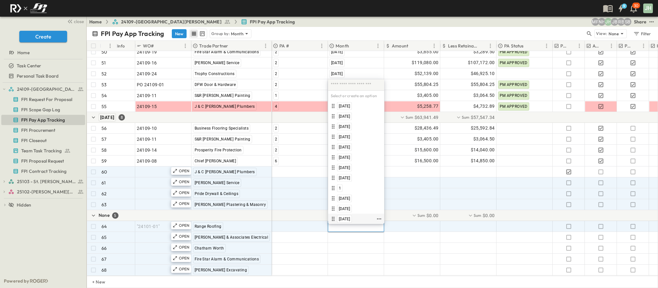
click at [351, 216] on div "September 2025" at bounding box center [344, 219] width 15 height 8
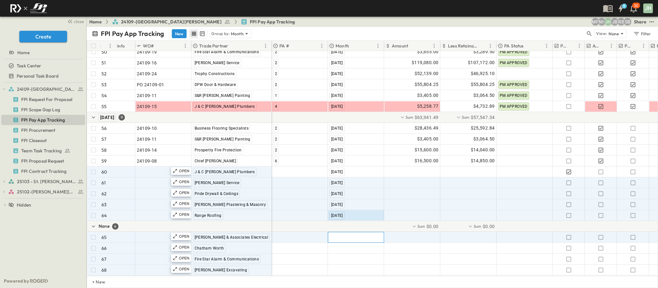
click at [346, 234] on span ""[DATE]"" at bounding box center [337, 237] width 17 height 6
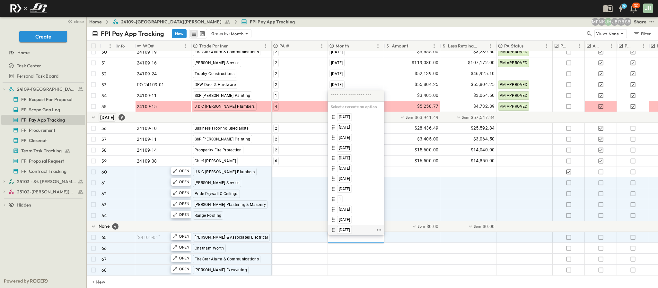
click at [350, 229] on span "September 2025" at bounding box center [345, 230] width 12 height 5
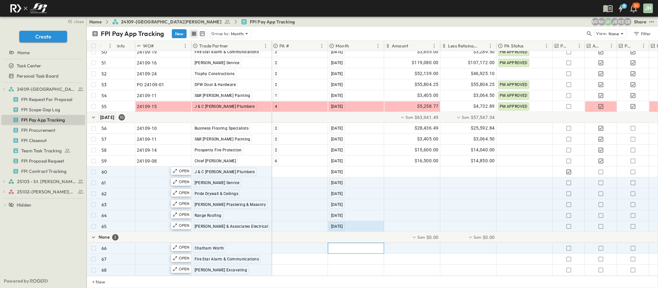
click at [346, 245] on span ""[DATE]"" at bounding box center [337, 248] width 17 height 6
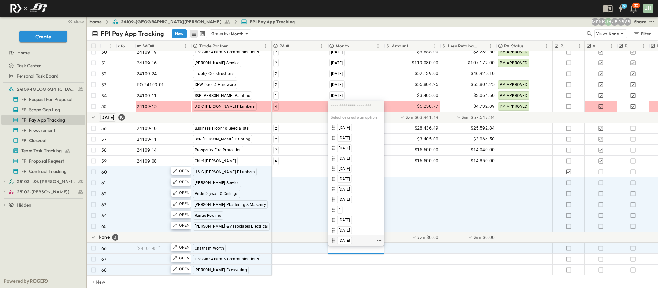
click at [351, 238] on div "September 2025" at bounding box center [344, 241] width 15 height 8
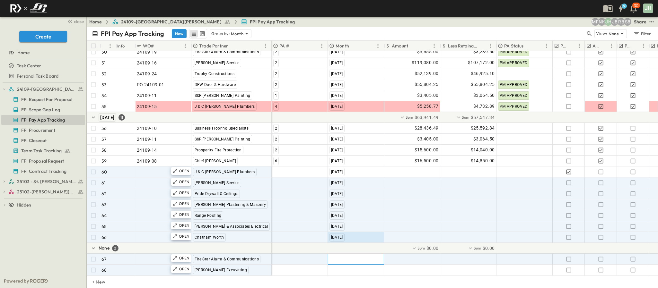
click at [346, 256] on span ""[DATE]"" at bounding box center [337, 259] width 17 height 6
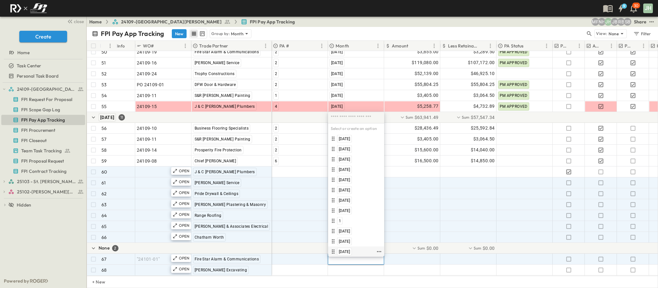
click at [353, 248] on div "September 2025" at bounding box center [356, 252] width 56 height 10
click at [350, 253] on span "September 2025" at bounding box center [345, 251] width 12 height 5
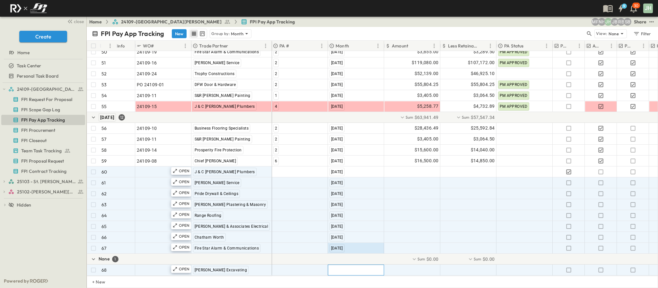
click at [348, 265] on div ""[DATE]"" at bounding box center [356, 270] width 56 height 10
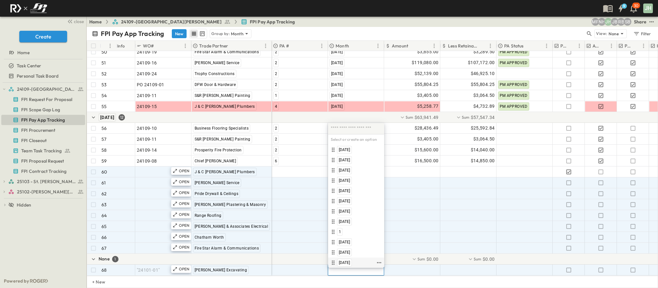
click at [349, 261] on span "September 2025" at bounding box center [345, 262] width 12 height 5
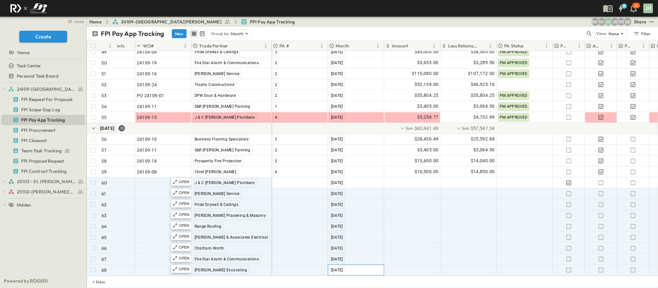
scroll to position [645, 0]
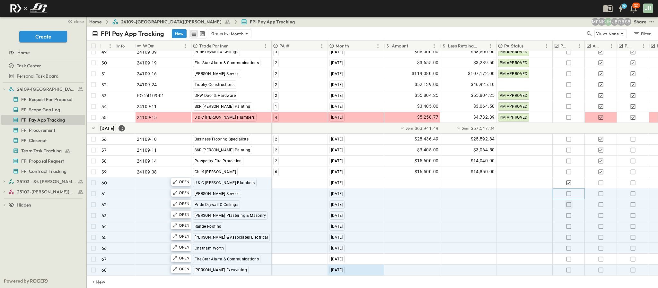
click at [568, 191] on icon "button" at bounding box center [568, 194] width 6 height 6
click at [568, 202] on icon "button" at bounding box center [568, 205] width 6 height 6
click at [565, 211] on button "button" at bounding box center [569, 215] width 8 height 9
click at [567, 224] on icon "button" at bounding box center [568, 226] width 5 height 5
click at [569, 234] on icon "button" at bounding box center [568, 237] width 6 height 6
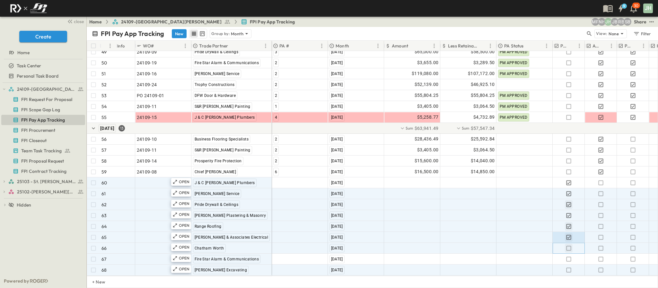
click at [570, 245] on icon "button" at bounding box center [568, 248] width 6 height 6
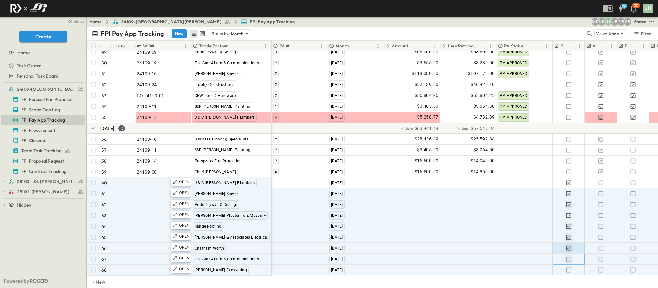
click at [570, 256] on icon "button" at bounding box center [568, 259] width 6 height 6
click at [570, 267] on icon "button" at bounding box center [568, 270] width 6 height 6
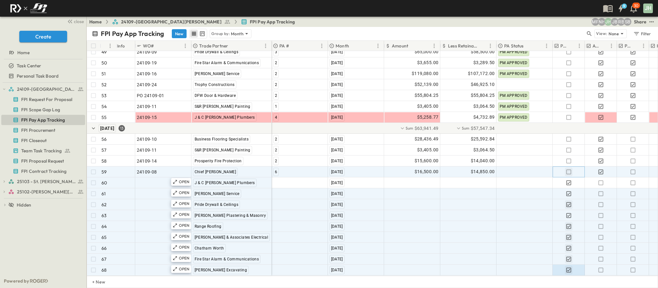
click at [567, 170] on icon "button" at bounding box center [568, 172] width 5 height 5
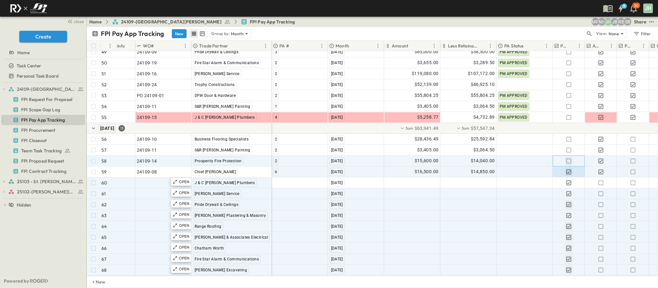
click at [569, 159] on icon "button" at bounding box center [568, 161] width 5 height 5
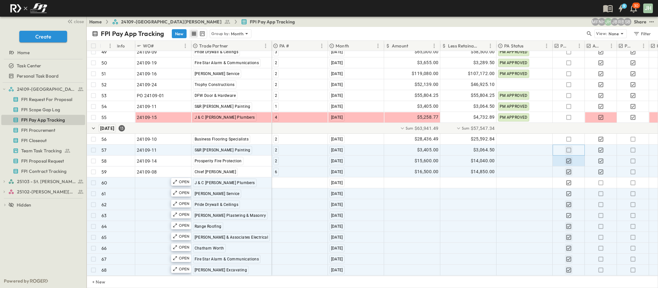
click at [568, 146] on button "button" at bounding box center [569, 150] width 8 height 9
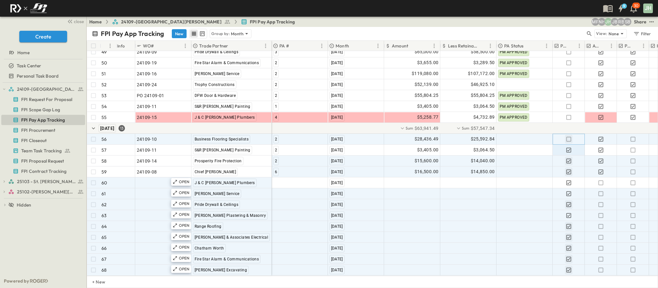
click at [567, 136] on icon "button" at bounding box center [568, 139] width 6 height 6
